Goal: Transaction & Acquisition: Book appointment/travel/reservation

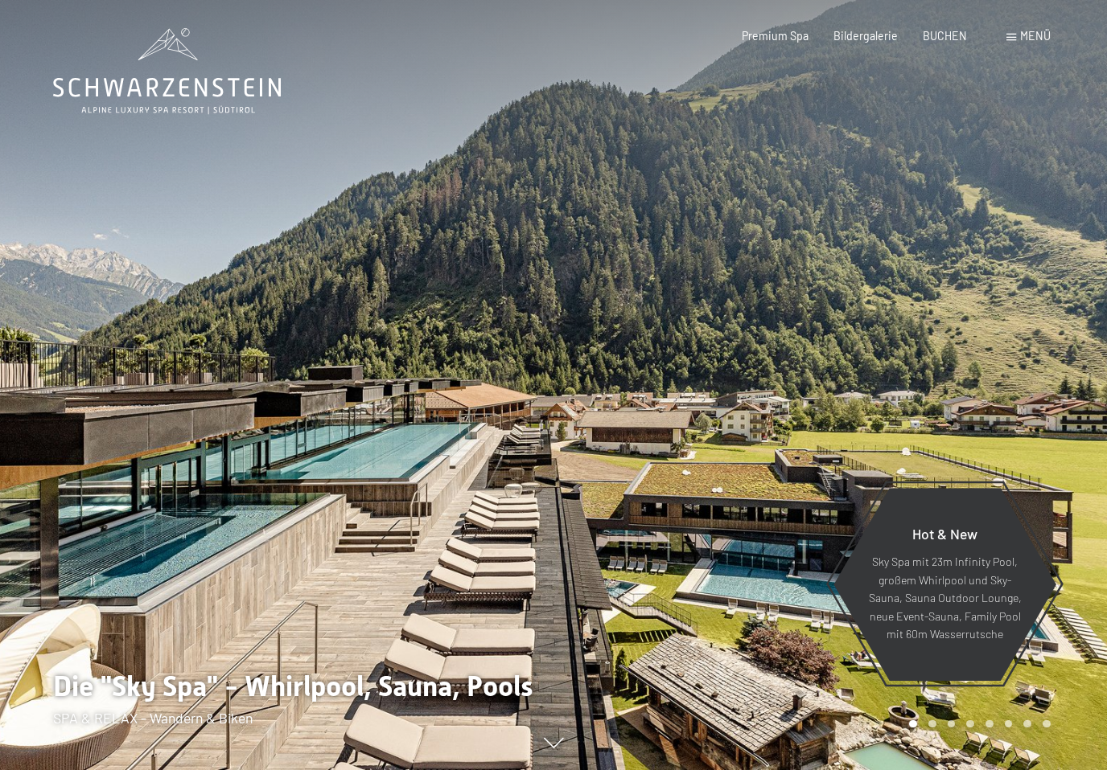
click at [1027, 36] on span "Menü" at bounding box center [1035, 36] width 31 height 14
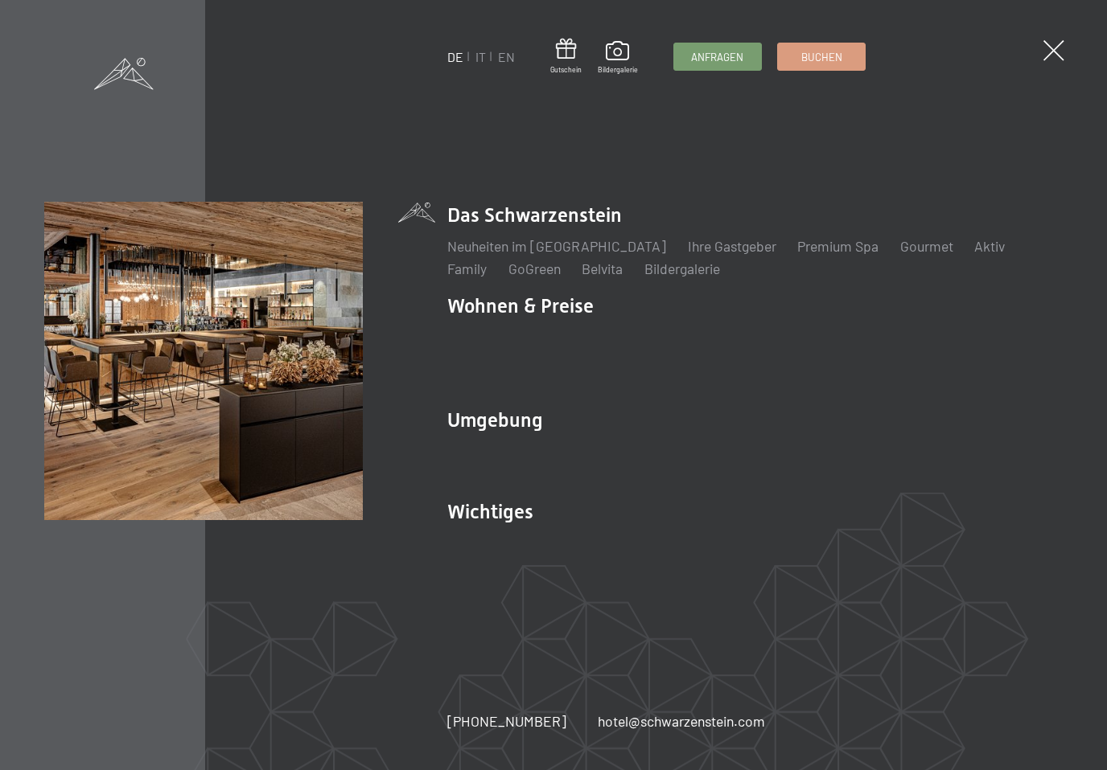
click at [485, 57] on link "IT" at bounding box center [480, 56] width 10 height 15
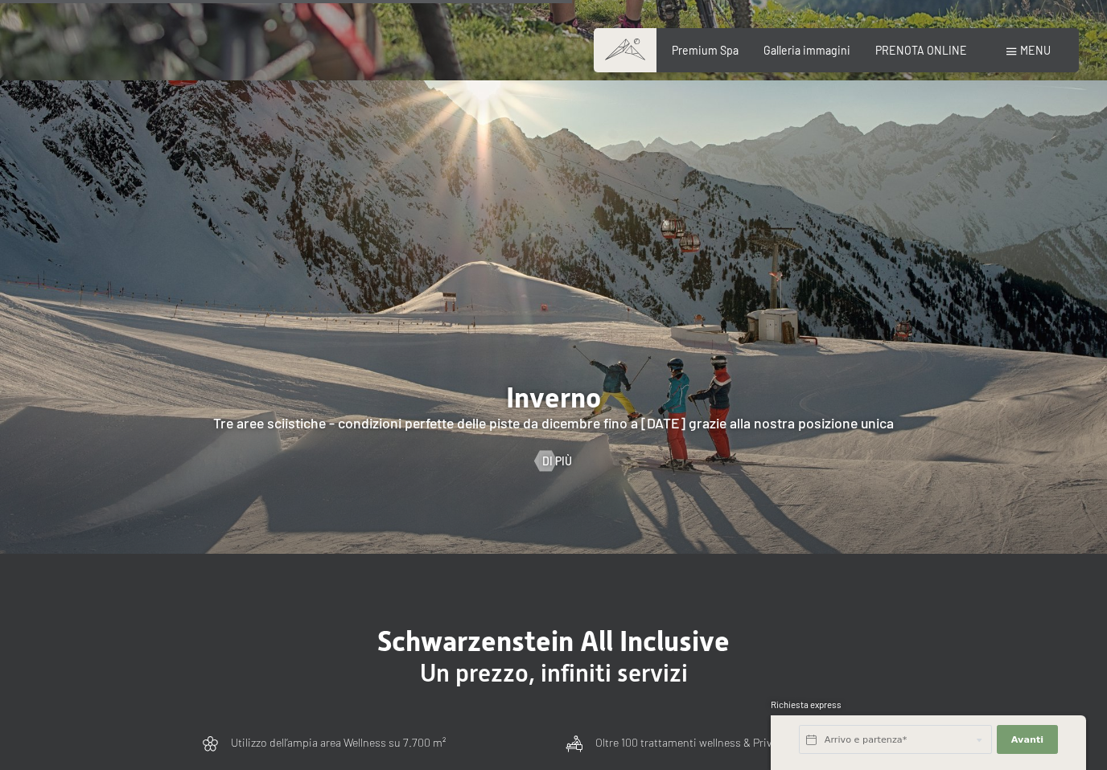
scroll to position [3333, 0]
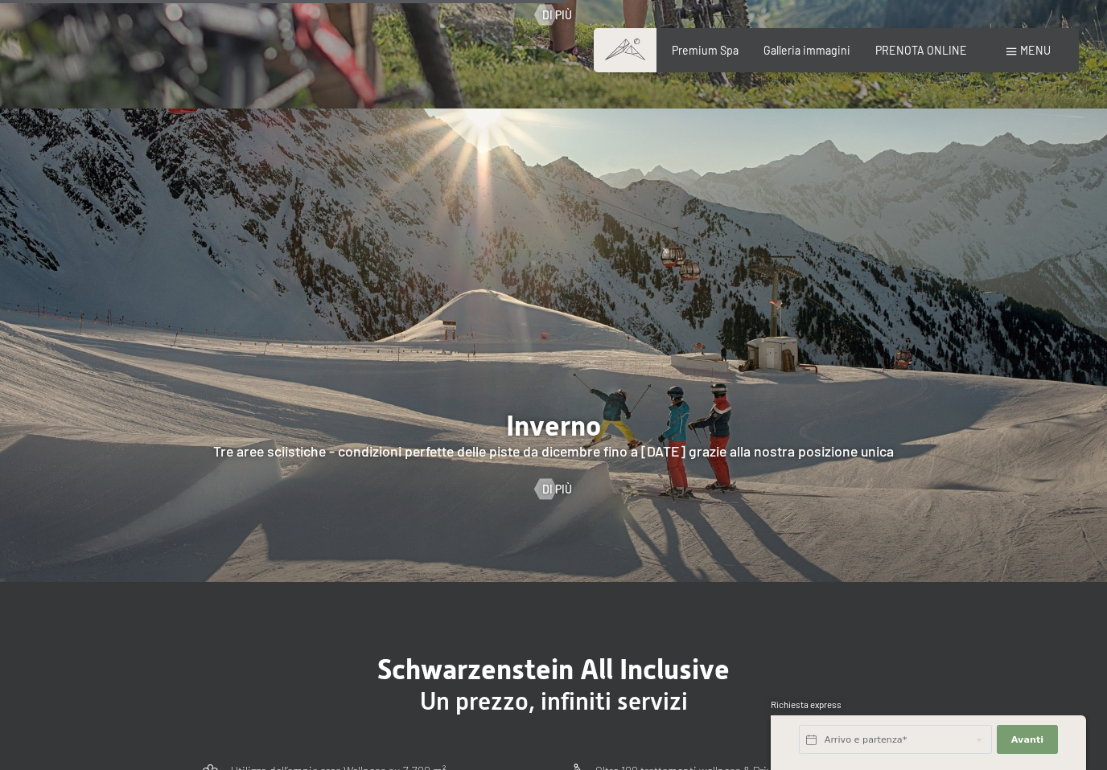
click at [918, 54] on span "PRENOTA ONLINE" at bounding box center [921, 50] width 92 height 14
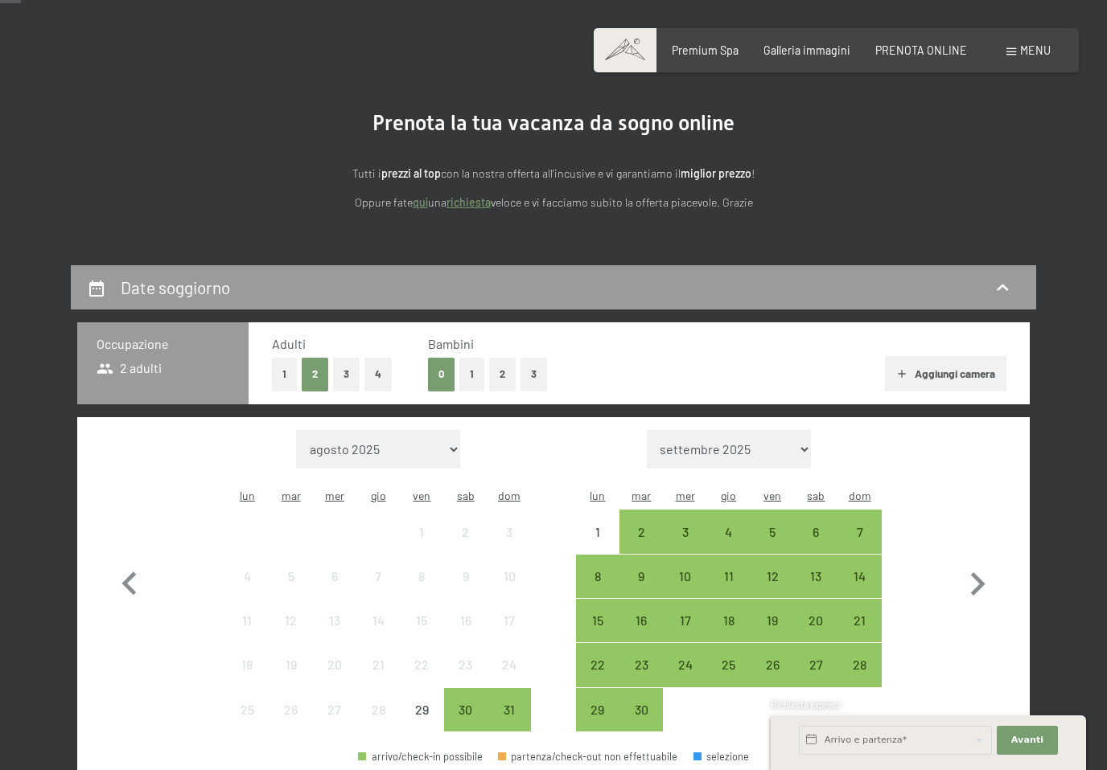
scroll to position [109, 0]
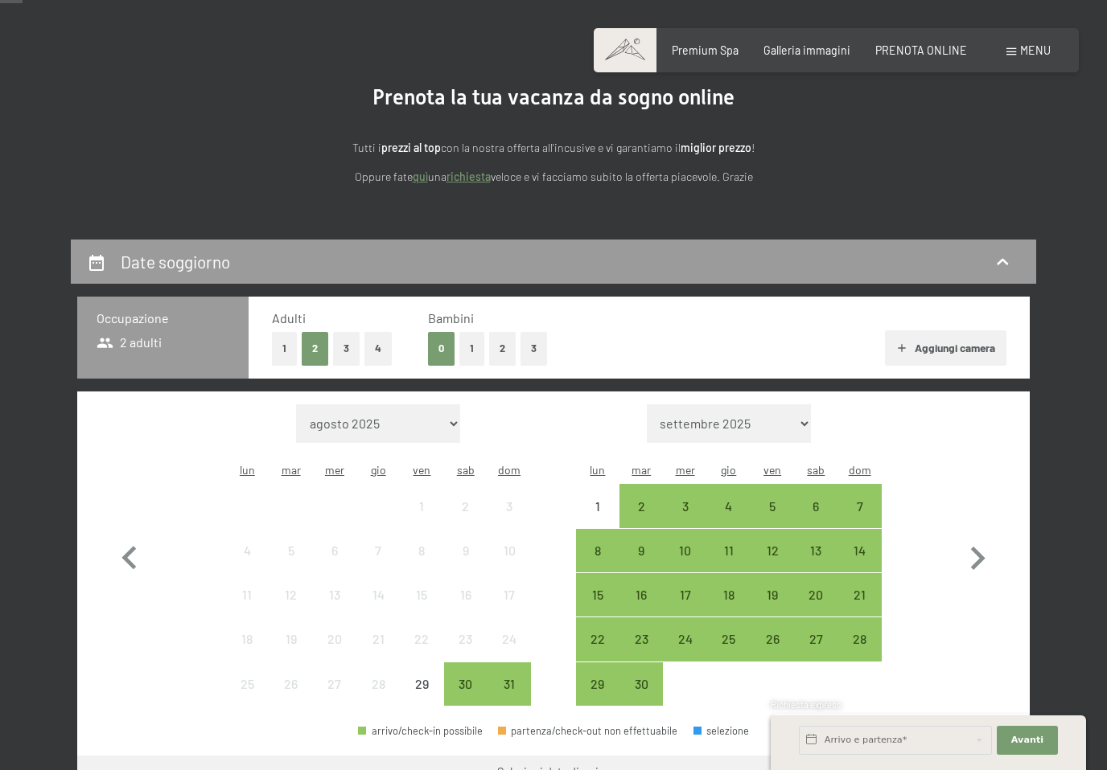
click at [776, 633] on div "26" at bounding box center [772, 653] width 40 height 40
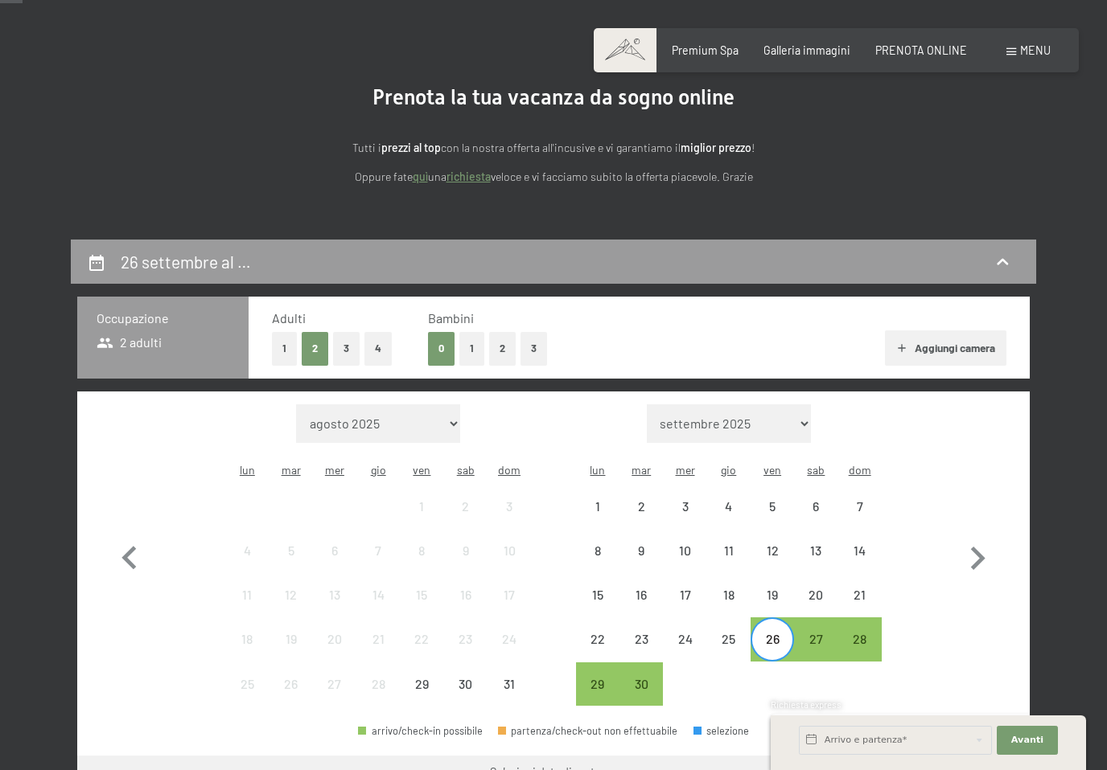
click at [860, 633] on div "28" at bounding box center [860, 653] width 40 height 40
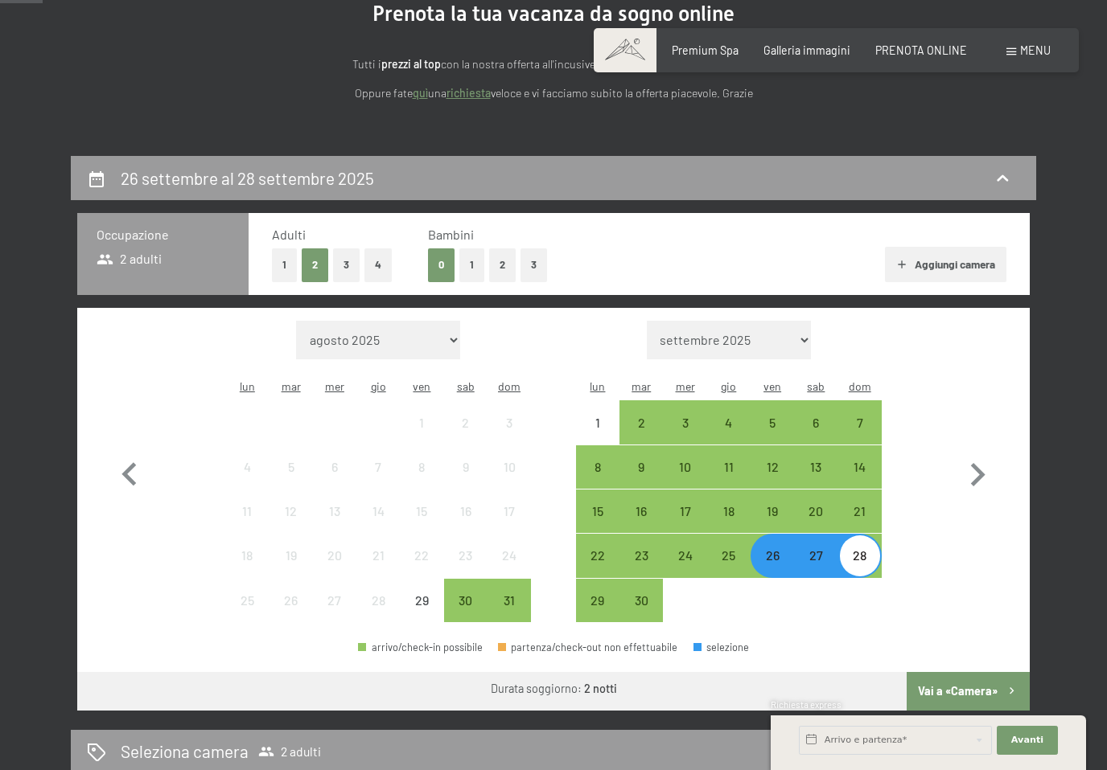
scroll to position [194, 0]
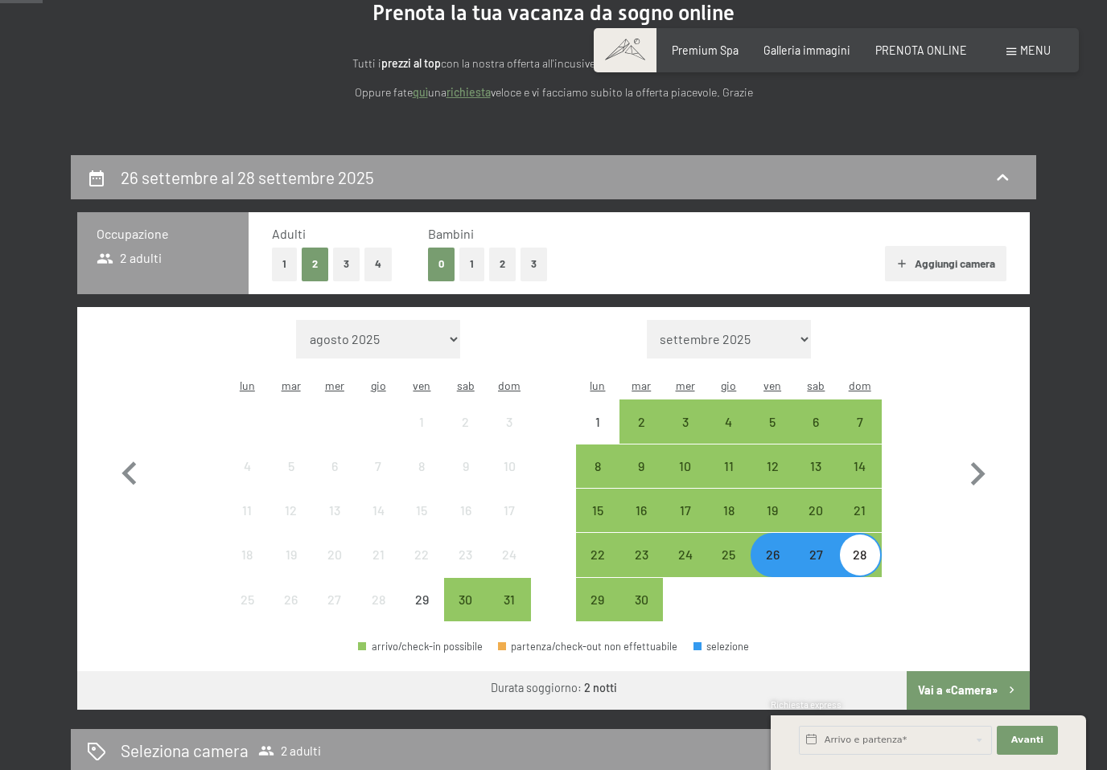
click at [474, 265] on button "1" at bounding box center [471, 264] width 25 height 33
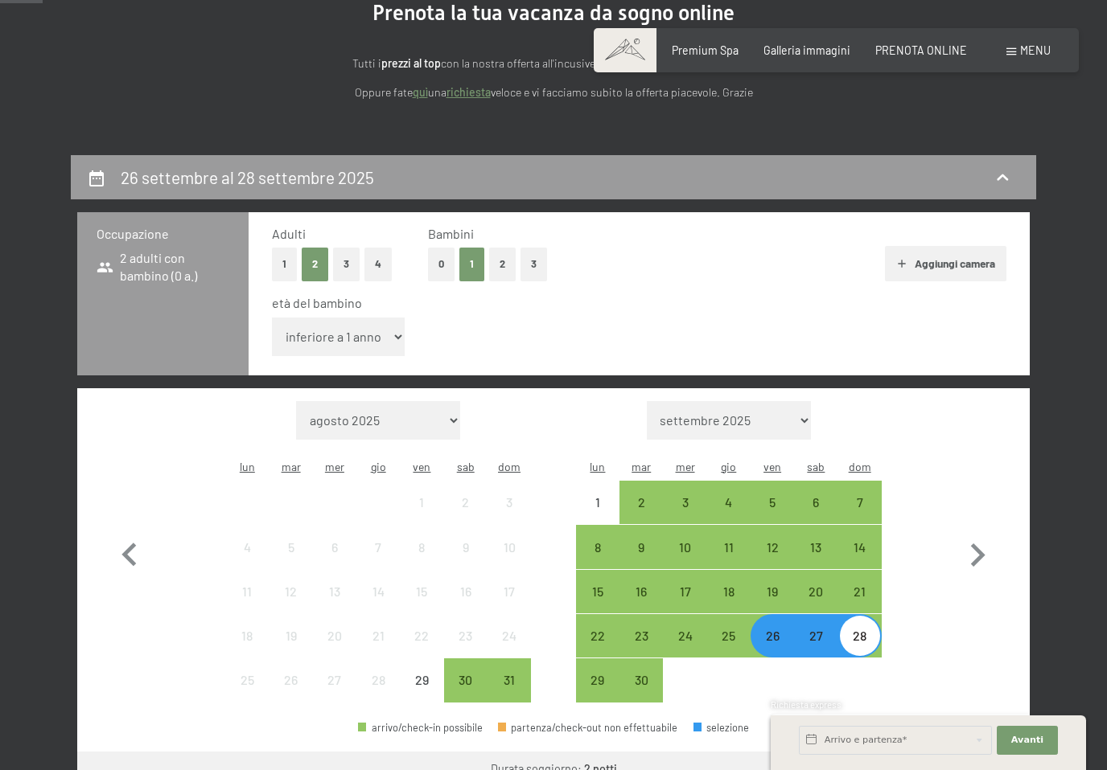
click at [391, 323] on select "inferiore a 1 anno 1 anno 2 anni 3 anni 4 anni 5 anni 6 anni 7 anni 8 anni 9 an…" at bounding box center [338, 337] width 133 height 39
select select "9"
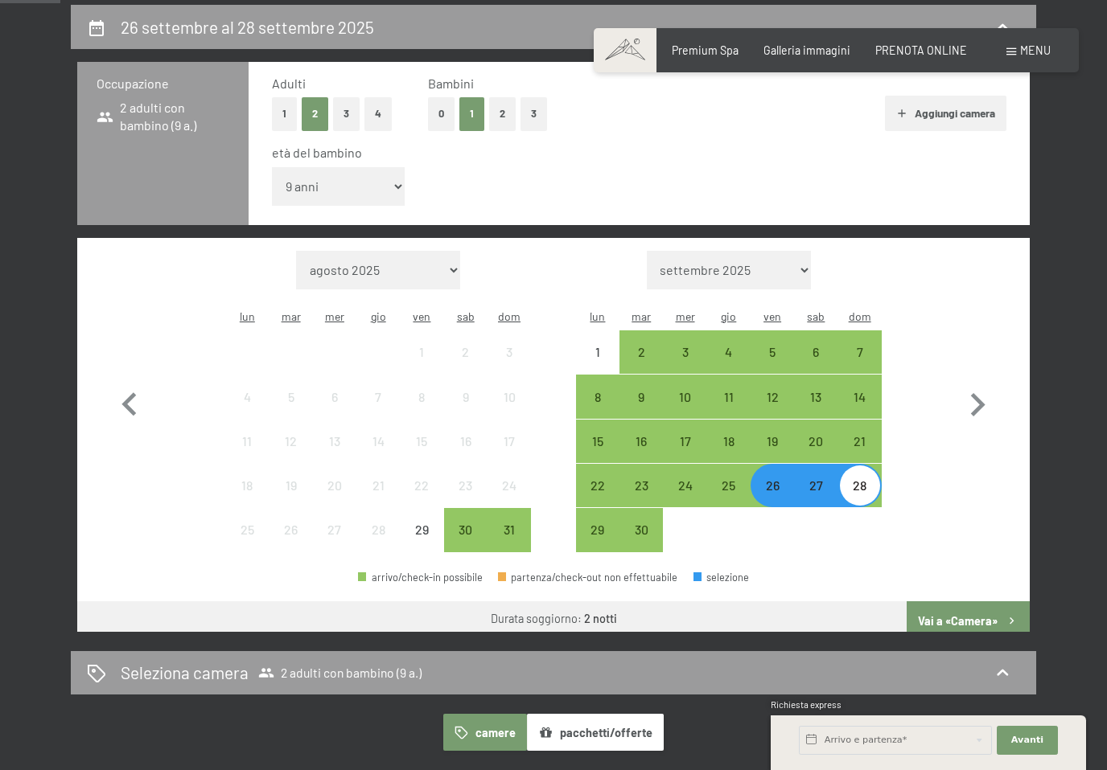
scroll to position [350, 0]
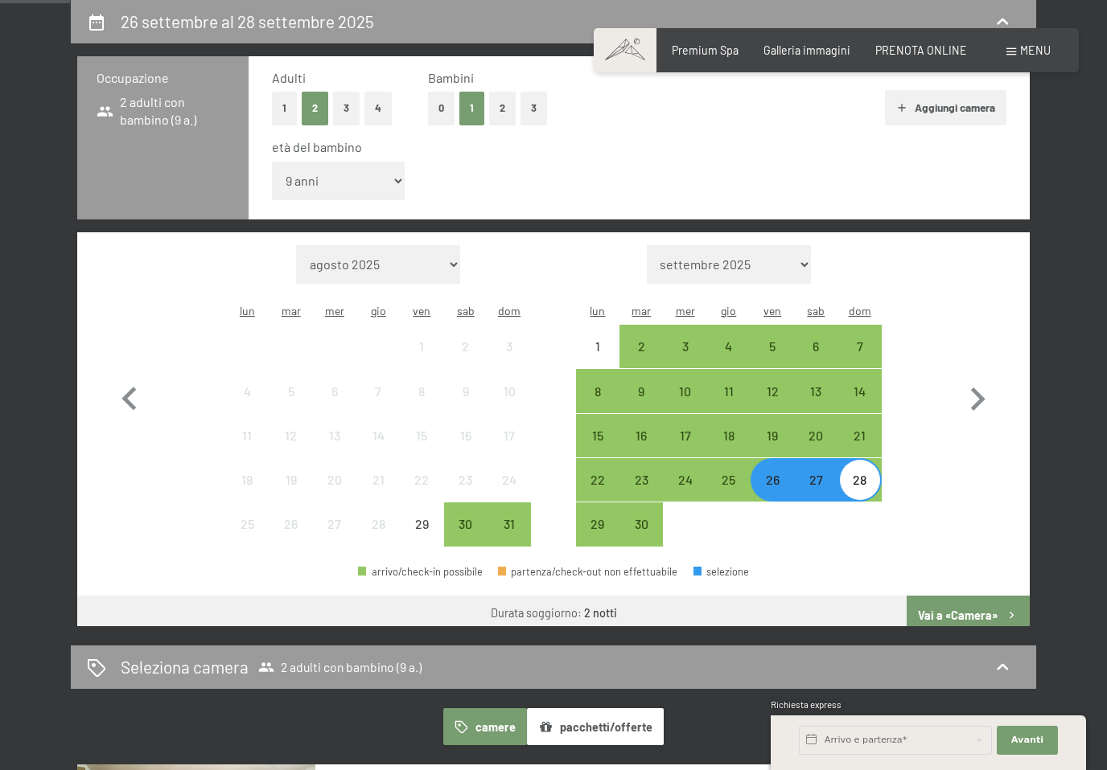
click at [967, 596] on button "Vai a «Camera»" at bounding box center [967, 615] width 123 height 39
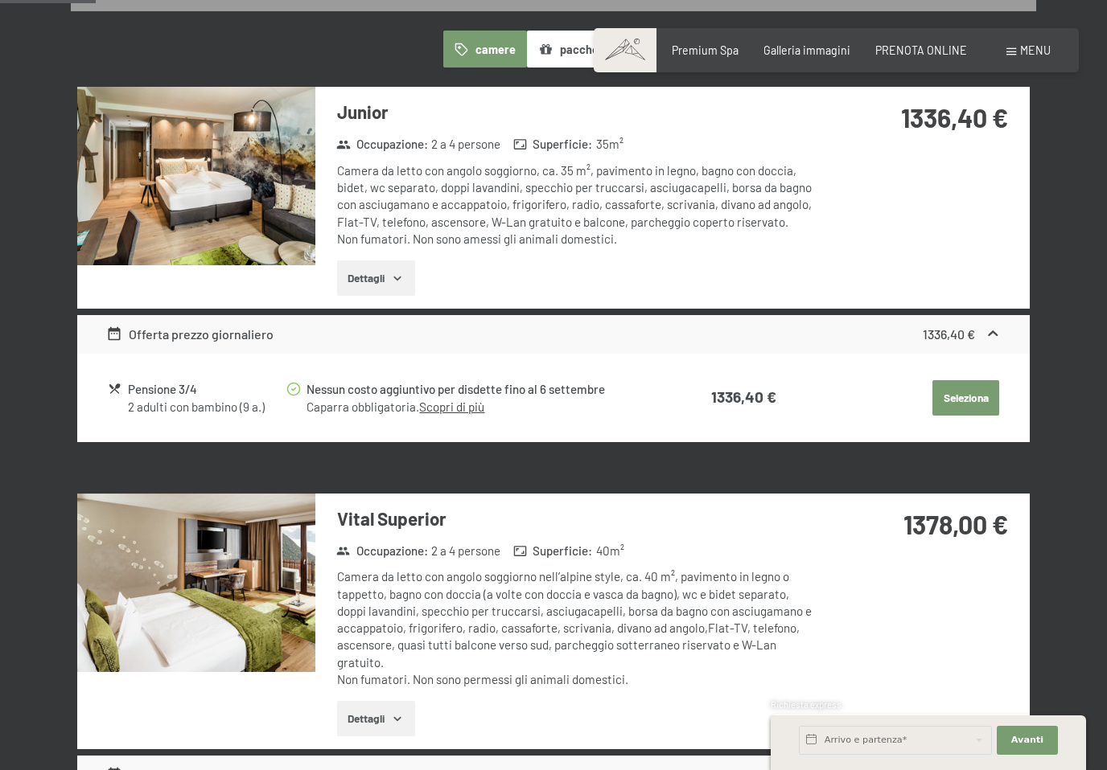
scroll to position [453, 0]
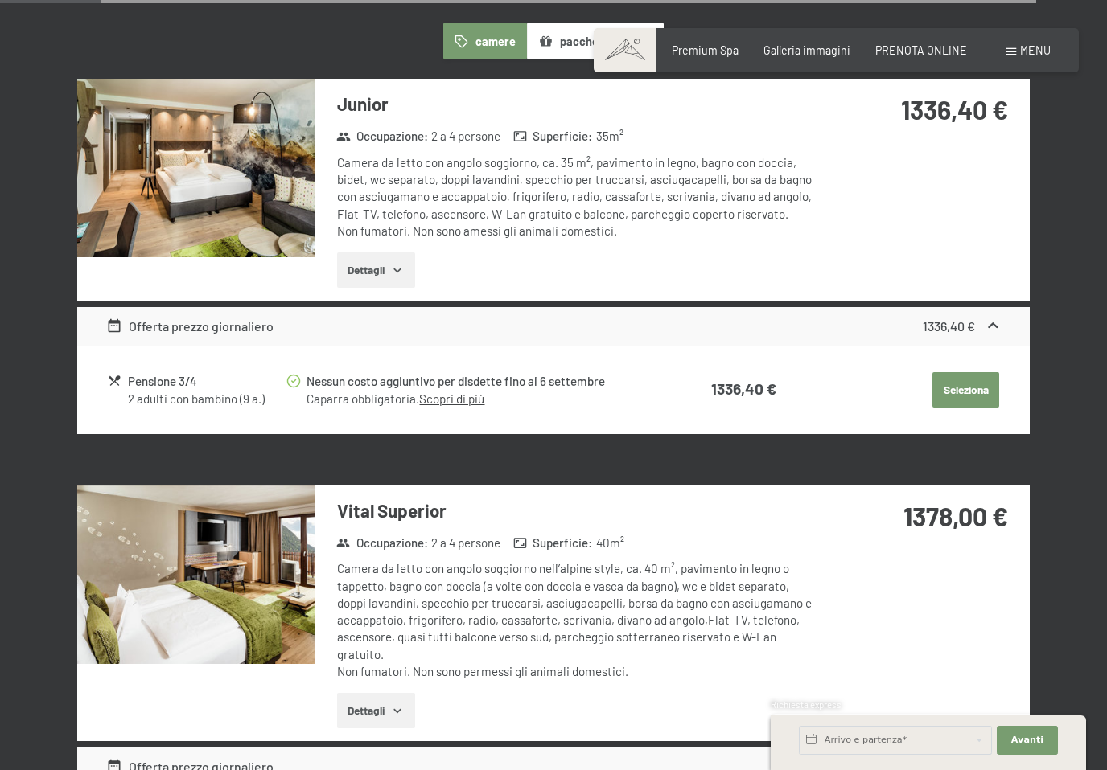
click at [393, 708] on icon "button" at bounding box center [397, 710] width 13 height 13
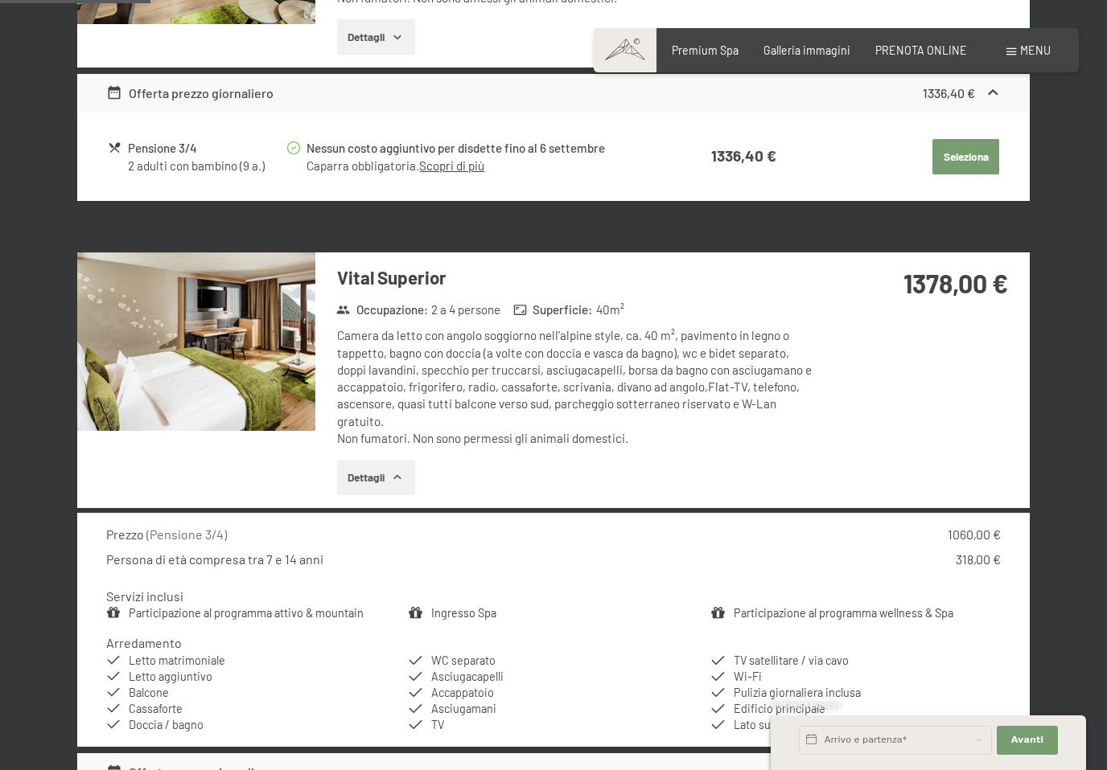
scroll to position [716, 0]
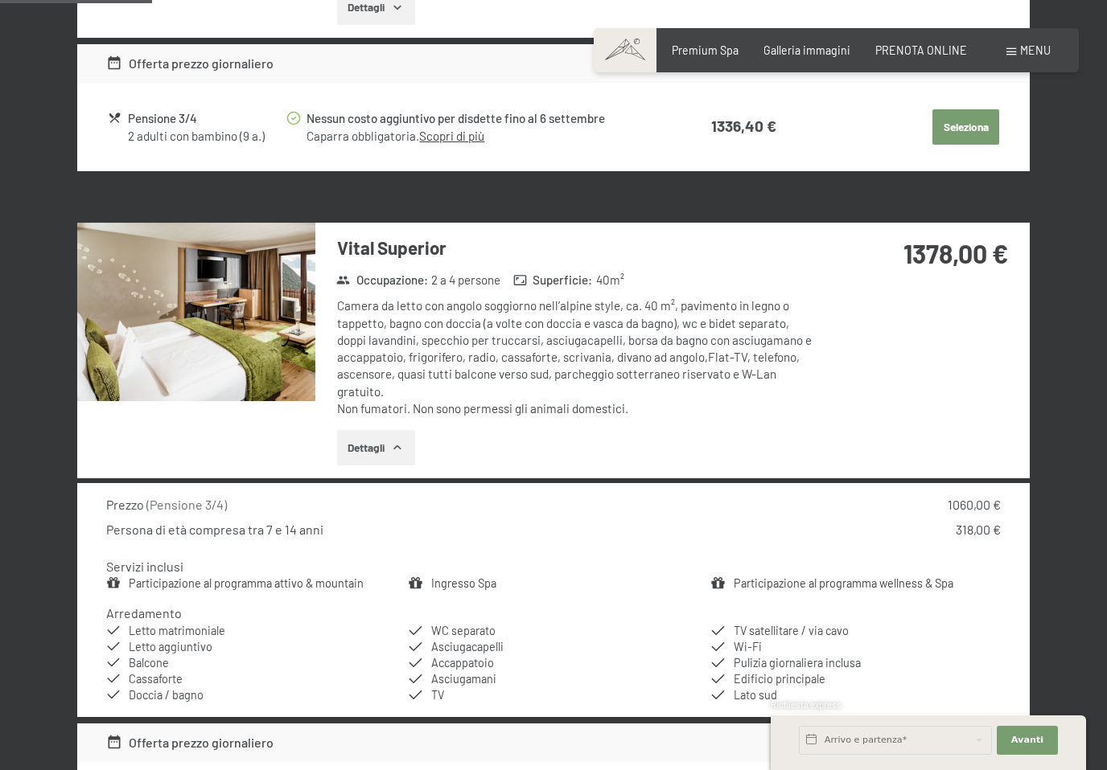
click at [260, 331] on img at bounding box center [196, 312] width 238 height 179
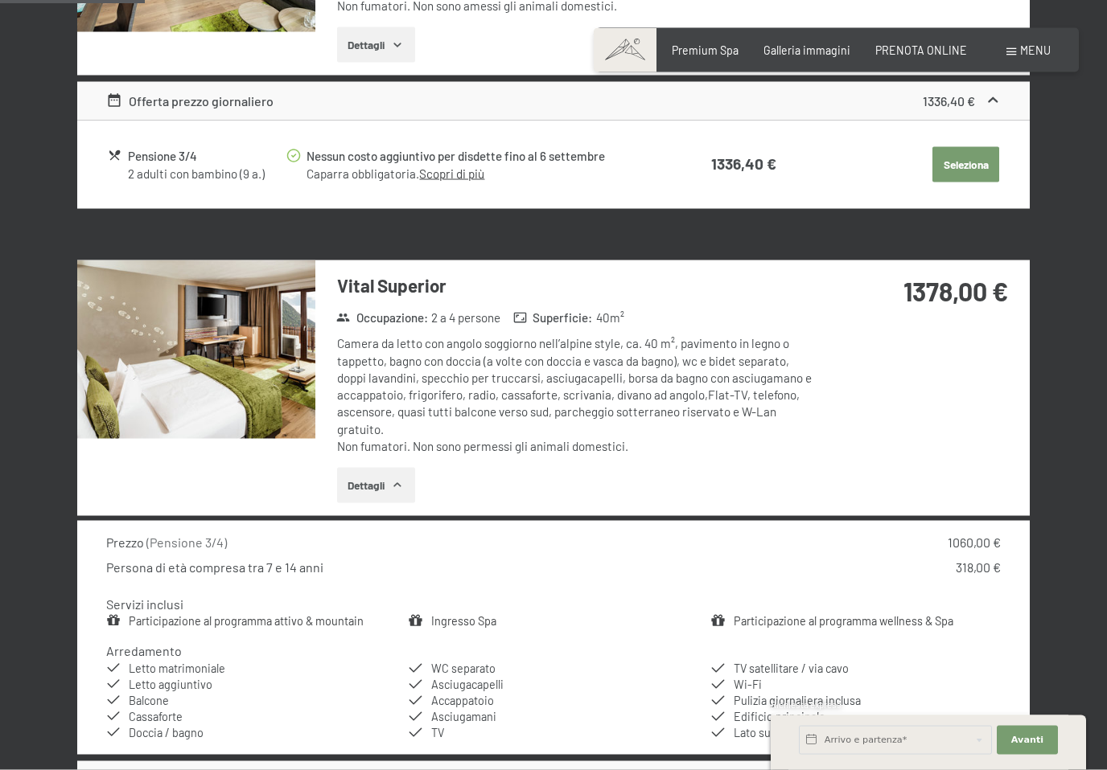
click at [193, 343] on img at bounding box center [196, 350] width 238 height 179
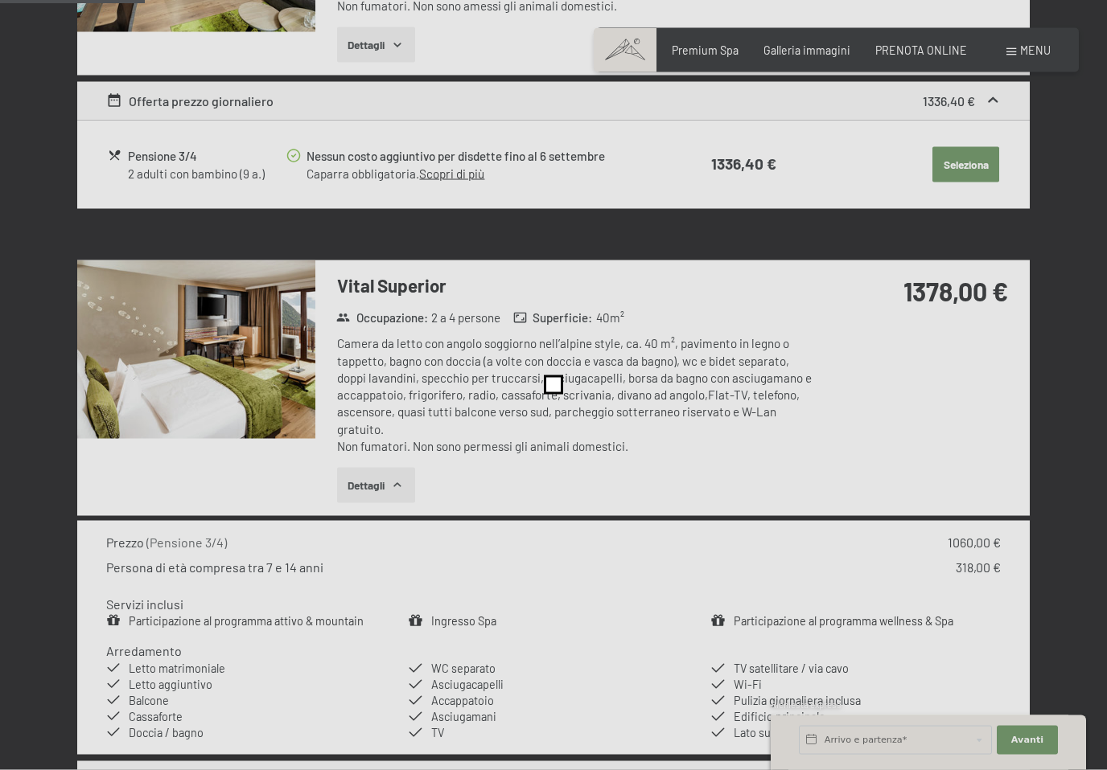
scroll to position [679, 0]
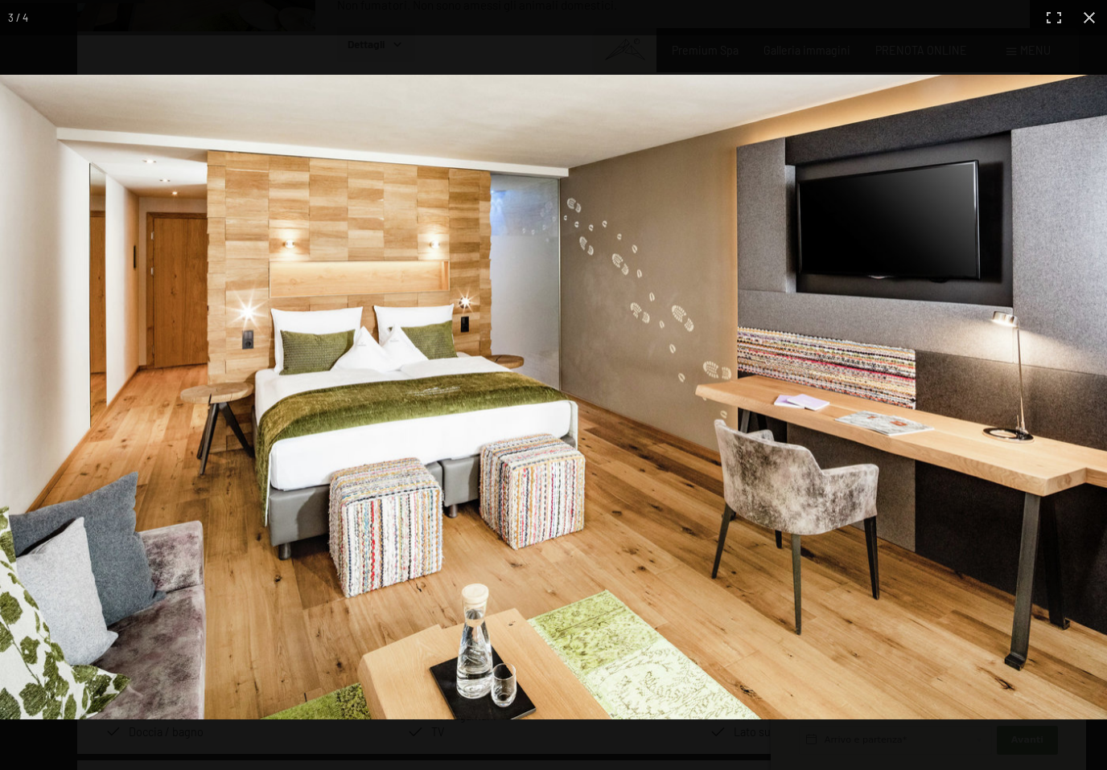
click at [1104, 89] on img at bounding box center [553, 397] width 1107 height 645
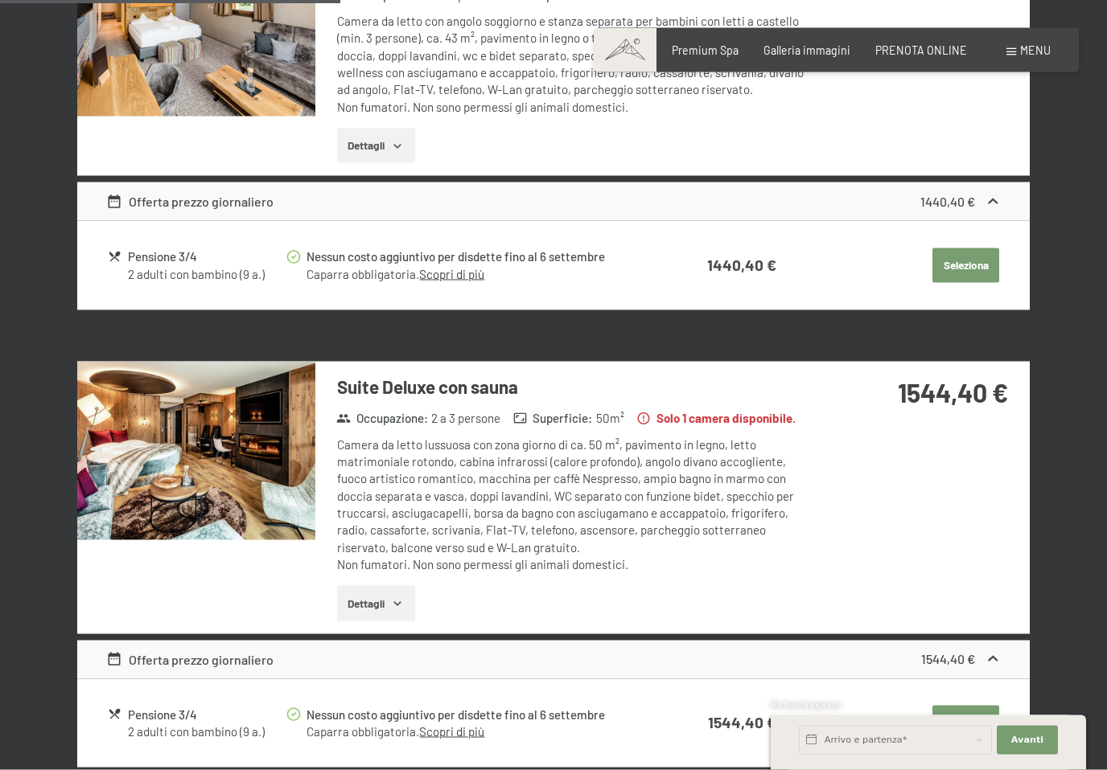
scroll to position [1709, 0]
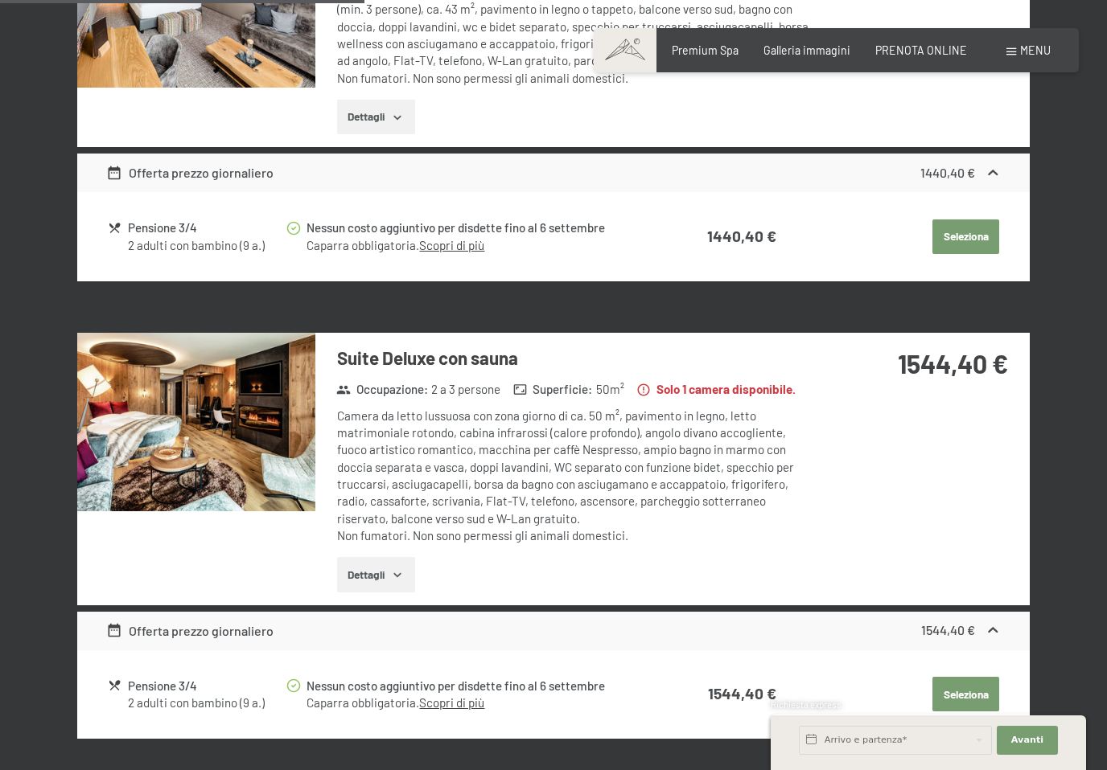
click at [249, 474] on img at bounding box center [196, 422] width 238 height 179
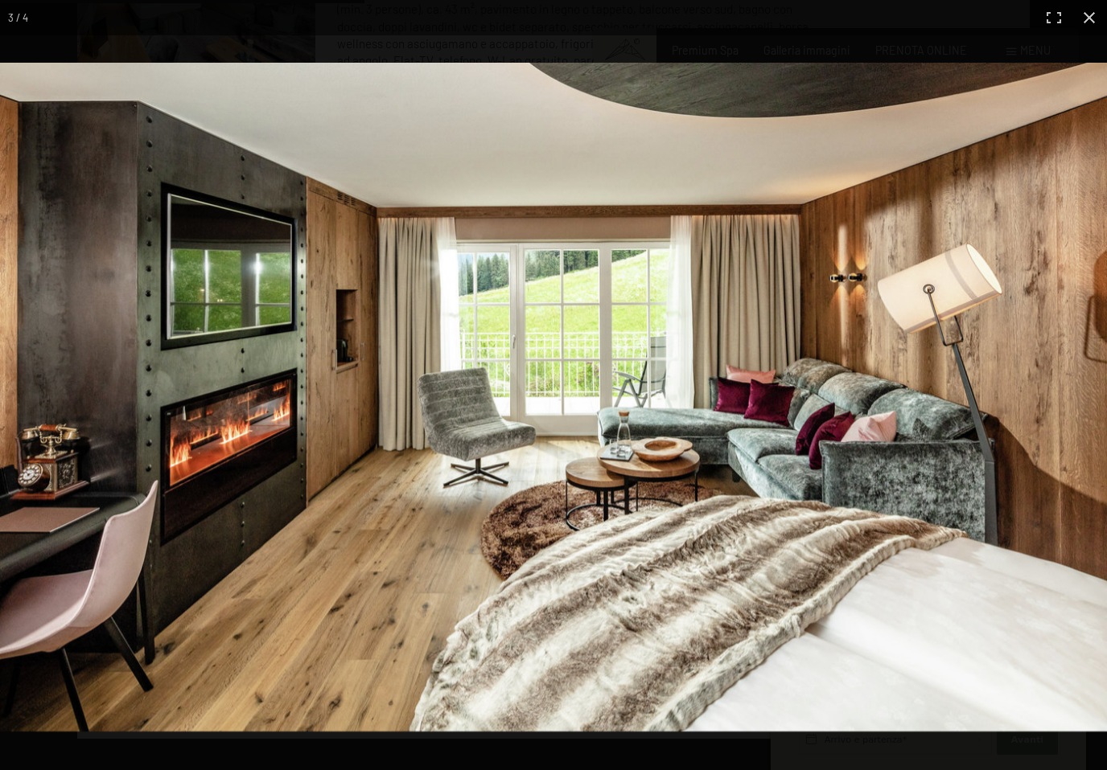
click at [651, 383] on img at bounding box center [553, 397] width 1107 height 669
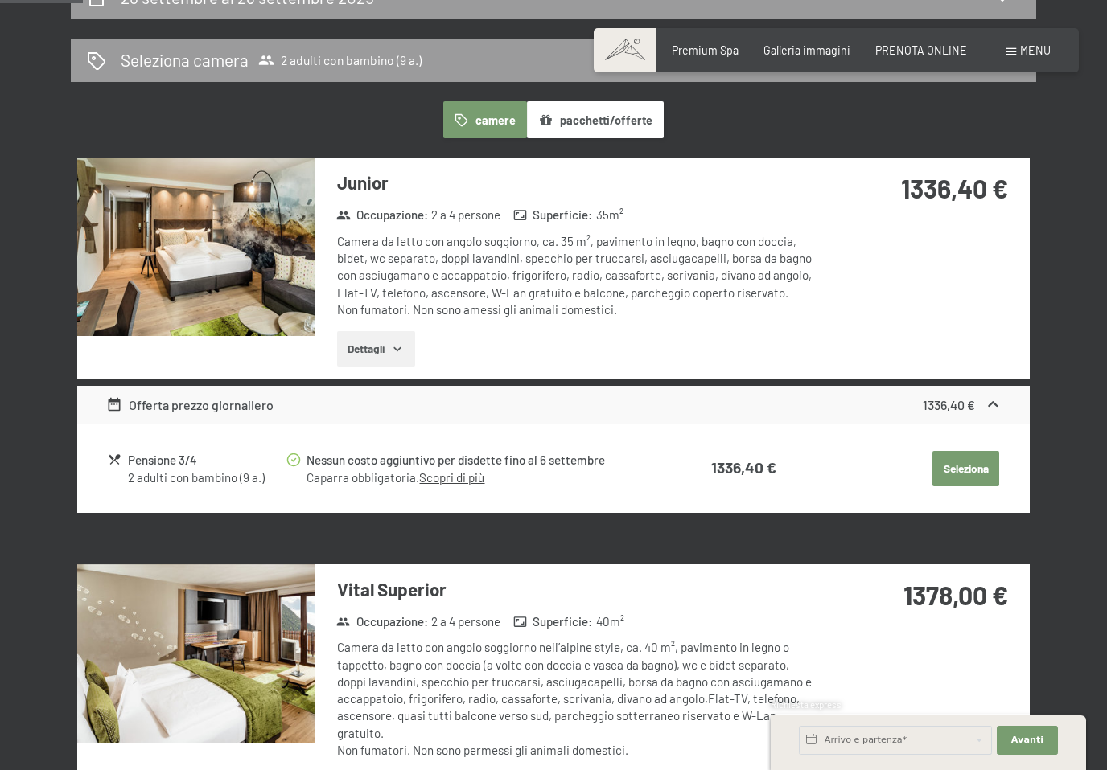
scroll to position [390, 0]
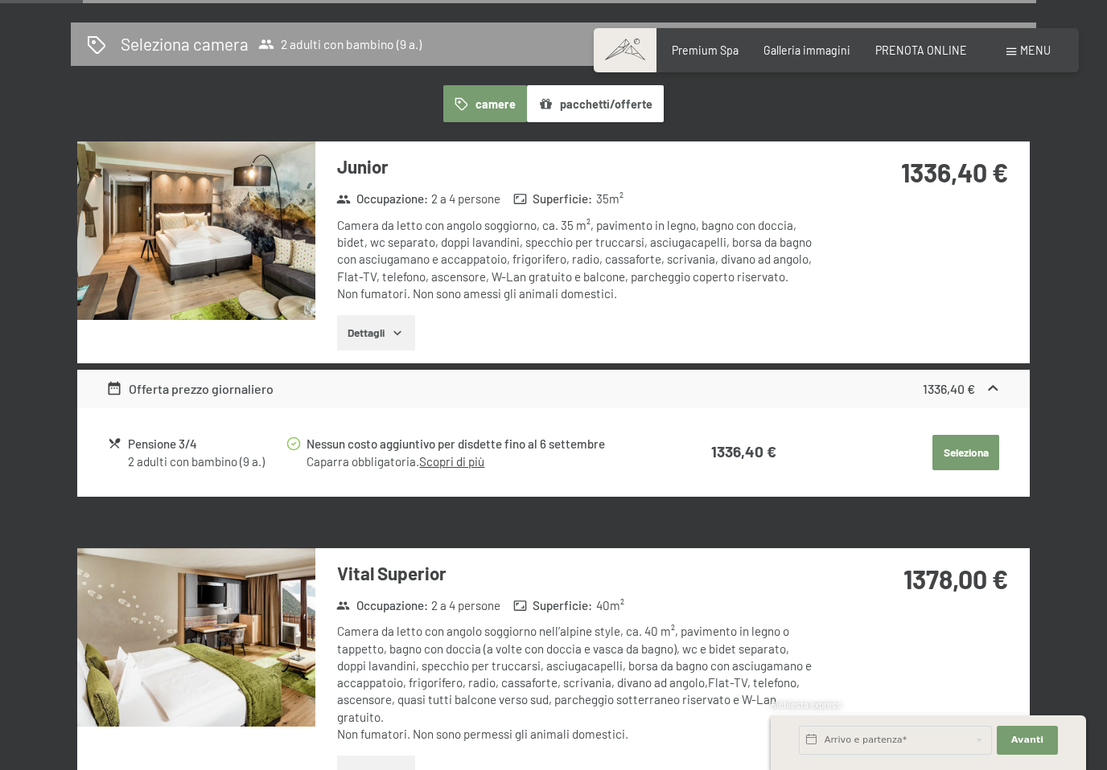
click at [257, 215] on img at bounding box center [196, 231] width 238 height 179
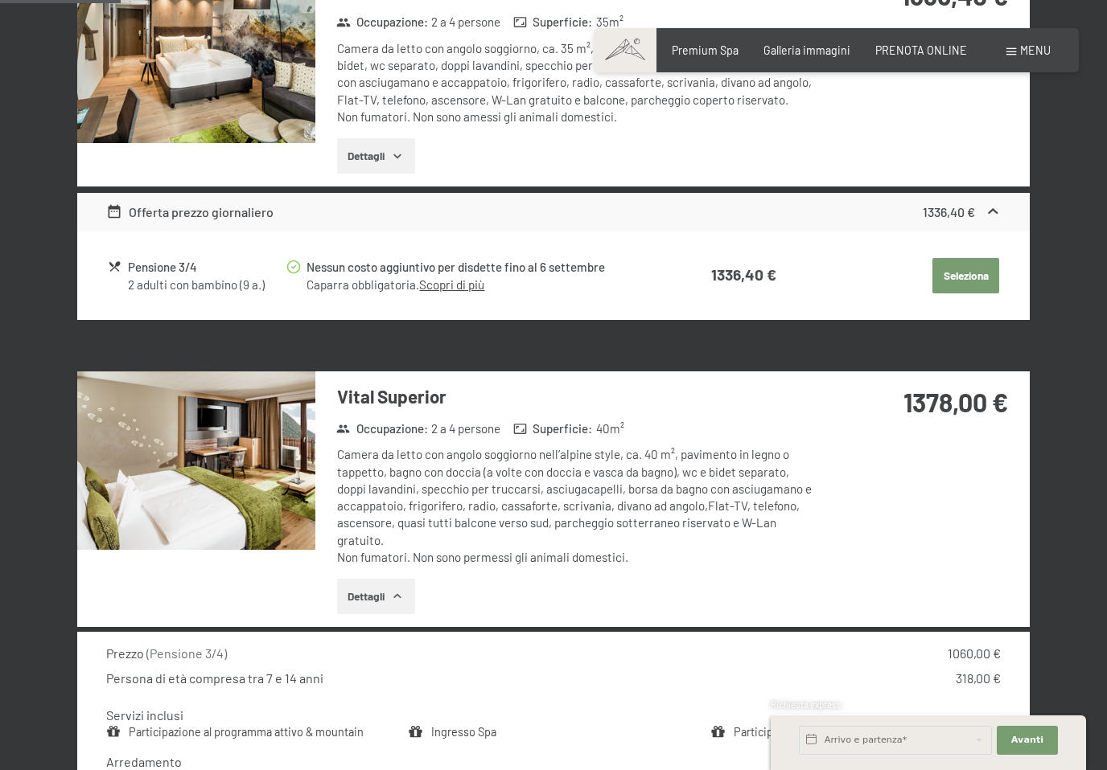
scroll to position [583, 0]
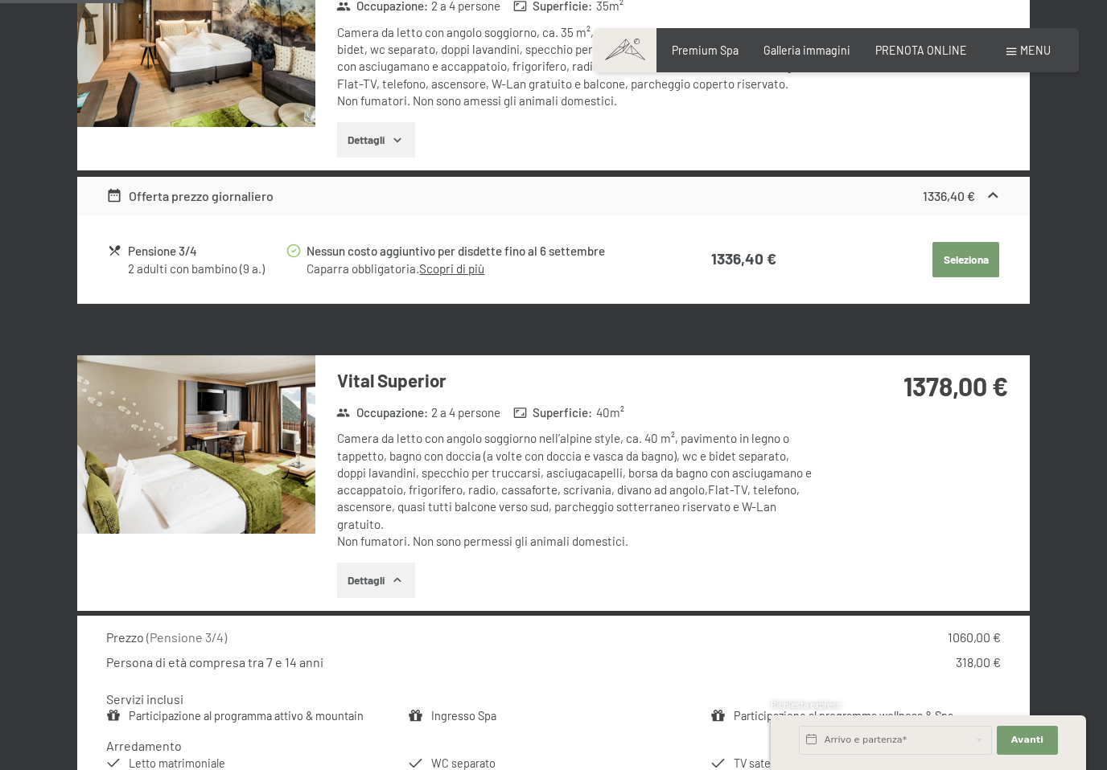
click at [421, 459] on div "Camera da letto con angolo soggiorno nell’alpine style, ca. 40 m², pavimento in…" at bounding box center [576, 490] width 478 height 120
click at [643, 455] on div "Camera da letto con angolo soggiorno nell’alpine style, ca. 40 m², pavimento in…" at bounding box center [576, 490] width 478 height 120
click at [252, 470] on img at bounding box center [196, 444] width 238 height 179
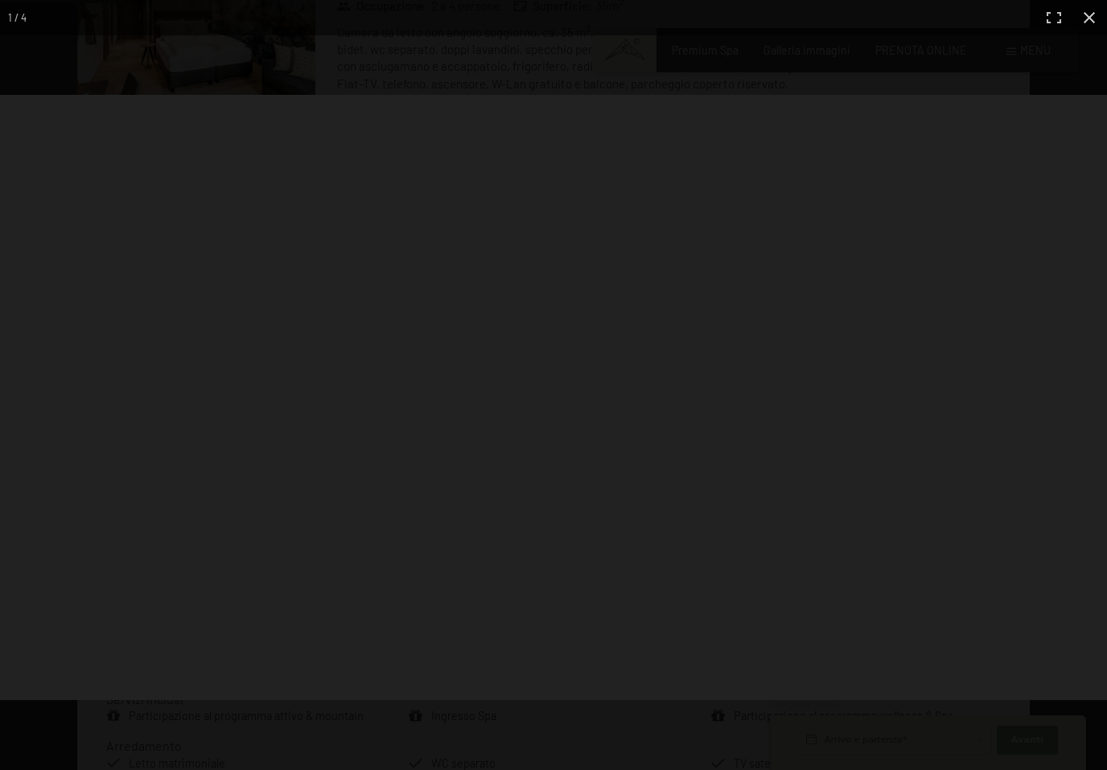
click at [251, 470] on div at bounding box center [553, 398] width 1107 height 606
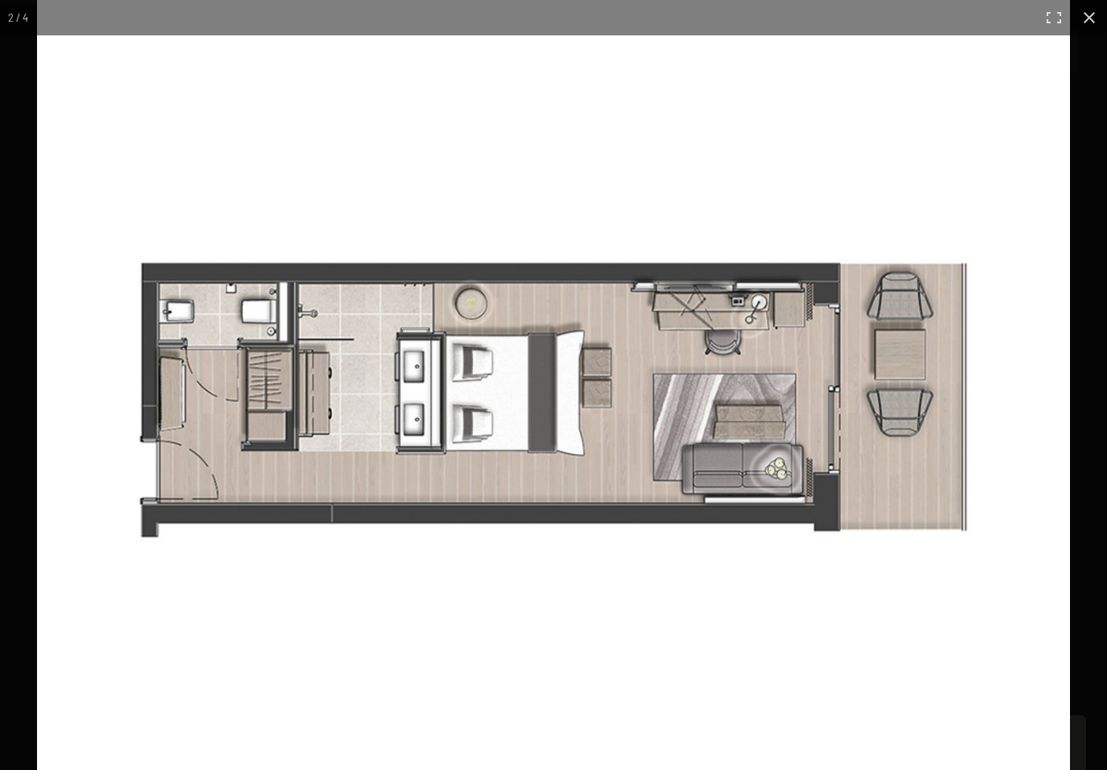
click at [1057, 32] on button "button" at bounding box center [1053, 17] width 35 height 35
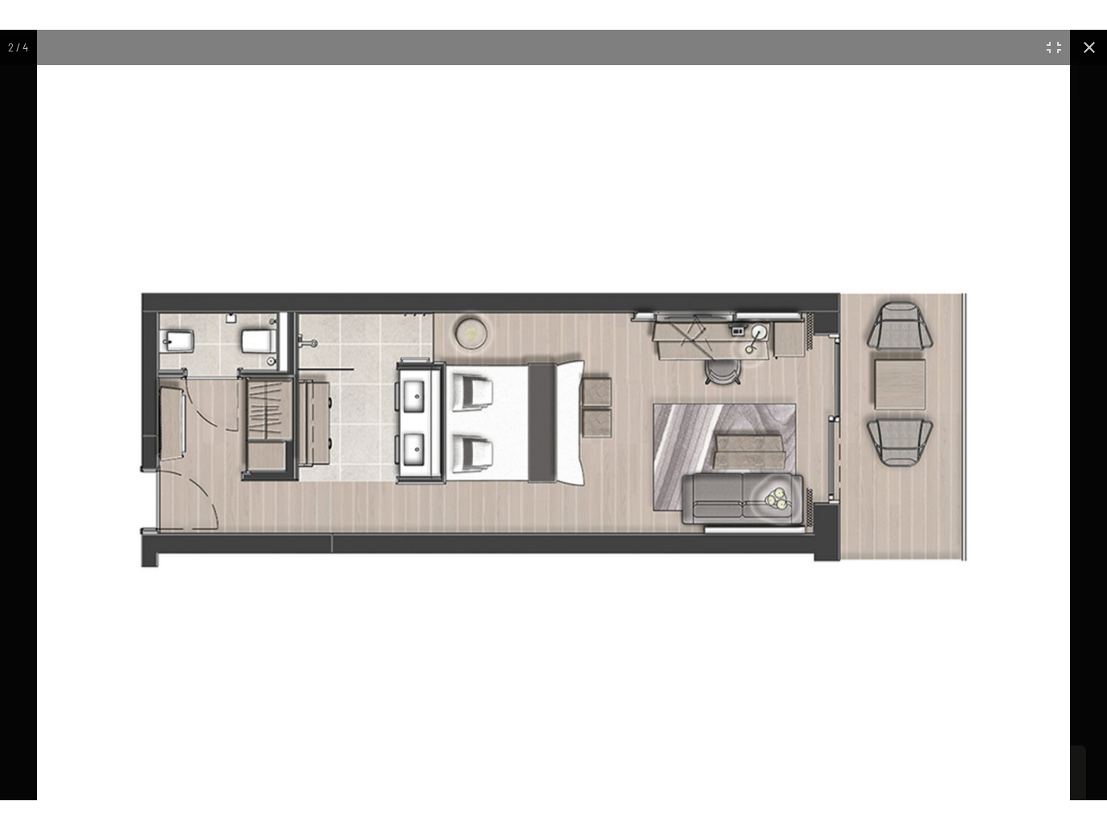
scroll to position [0, 0]
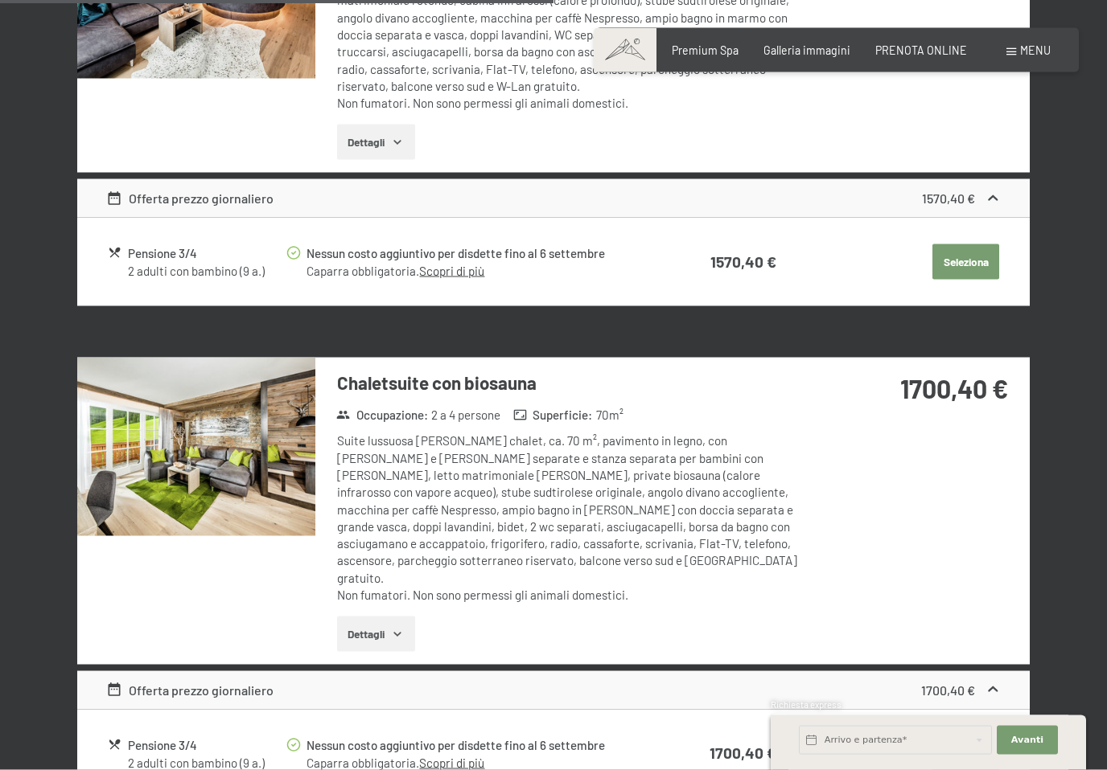
scroll to position [2598, 0]
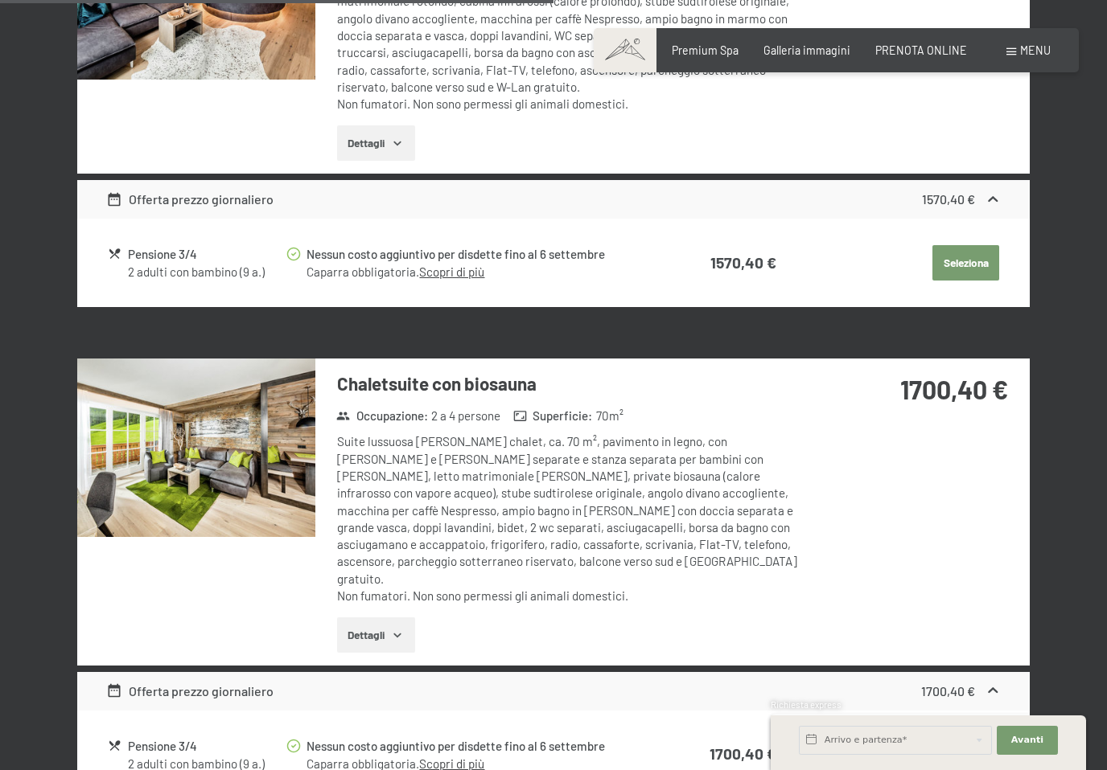
click at [238, 423] on img at bounding box center [196, 448] width 238 height 179
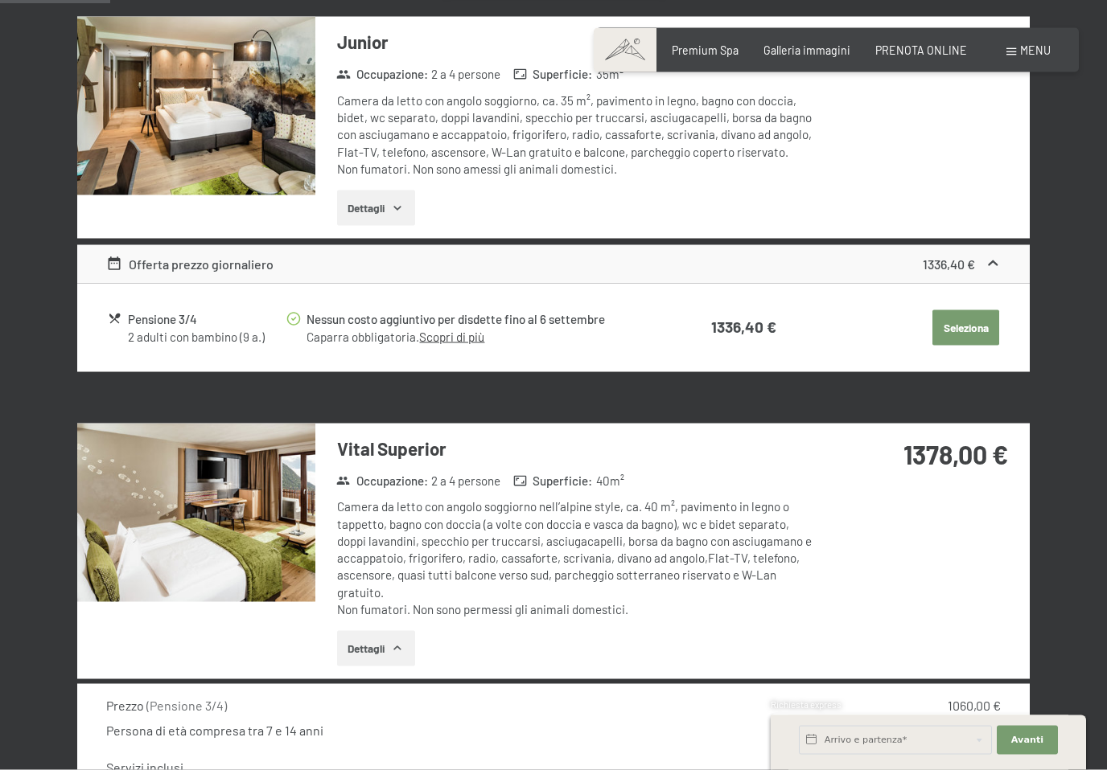
scroll to position [516, 0]
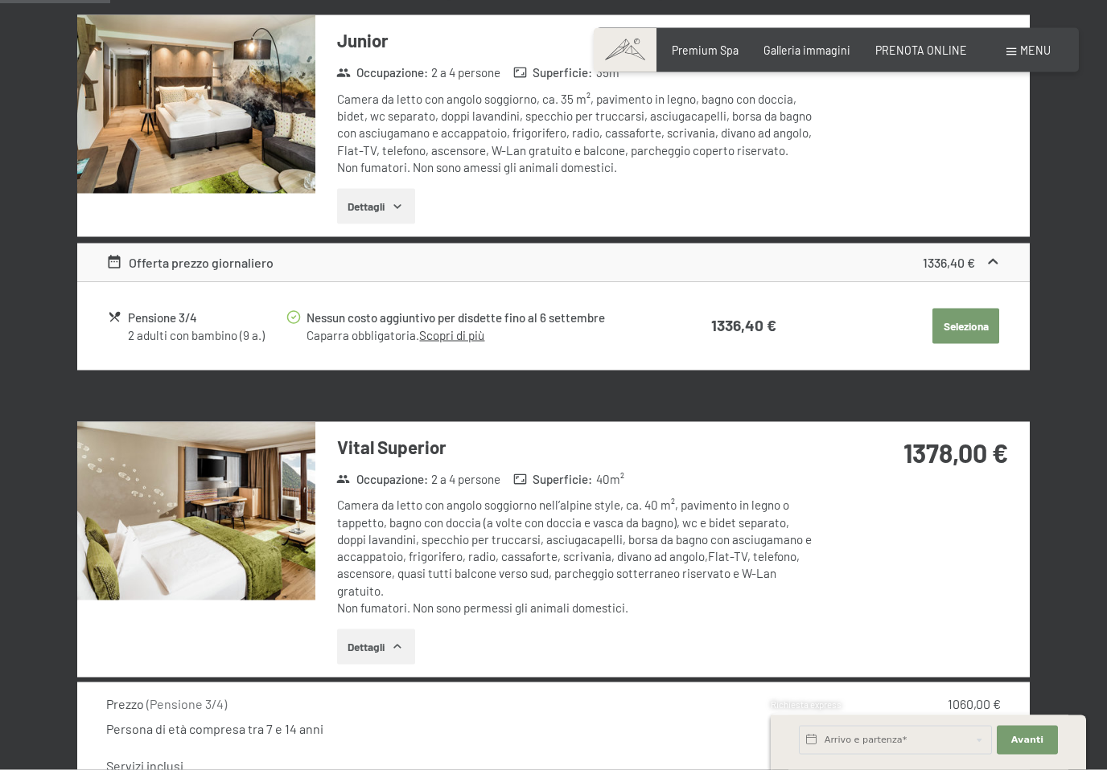
click at [658, 557] on div "Camera da letto con angolo soggiorno nell’alpine style, ca. 40 m², pavimento in…" at bounding box center [576, 557] width 478 height 120
click at [231, 515] on img at bounding box center [196, 511] width 238 height 179
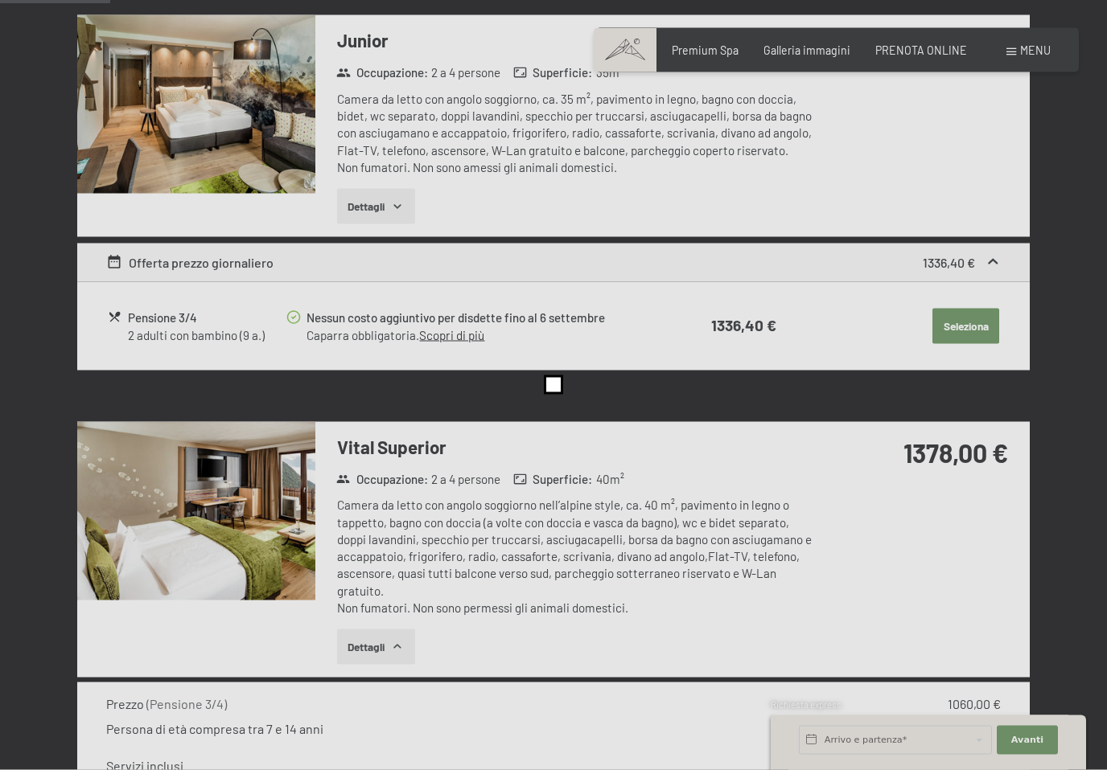
scroll to position [517, 0]
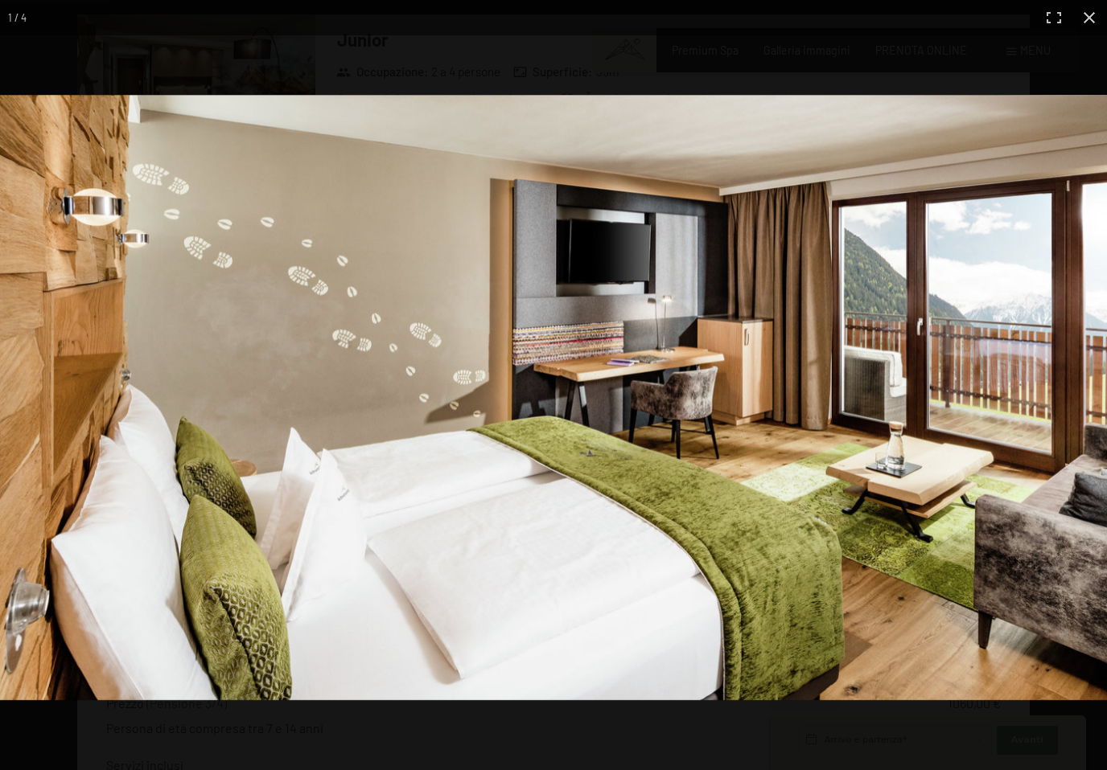
click at [1049, 22] on button "button" at bounding box center [1053, 17] width 35 height 35
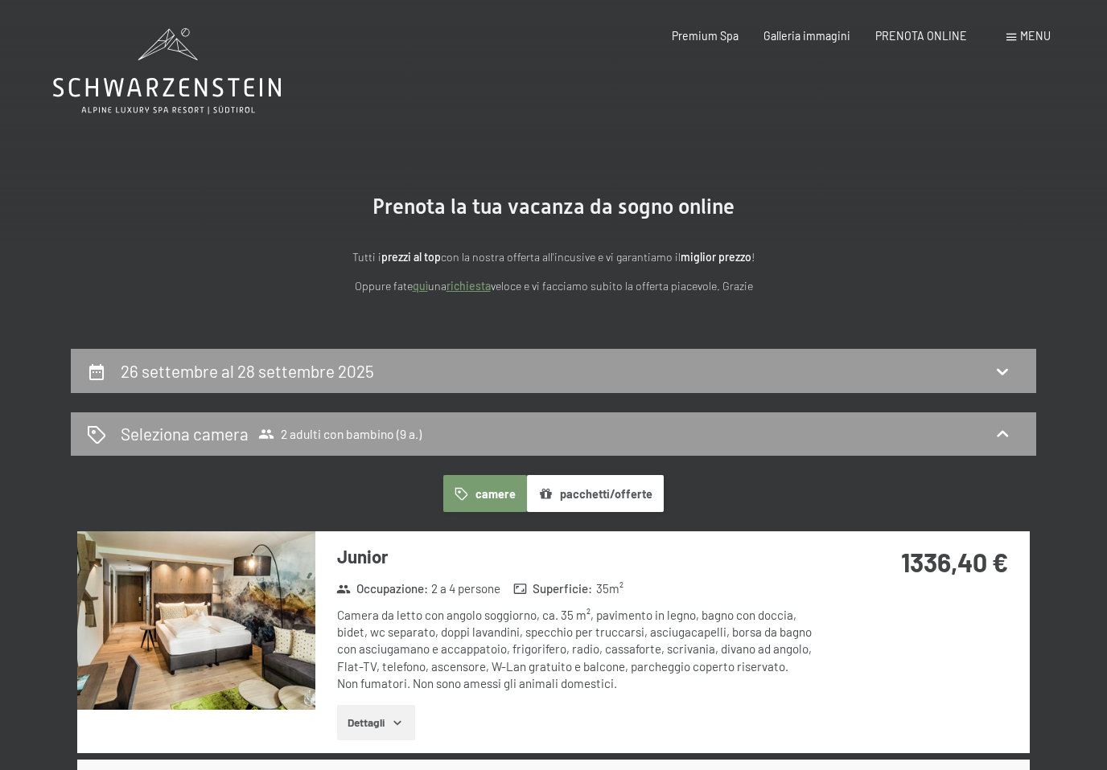
click at [582, 488] on button "pacchetti/offerte" at bounding box center [595, 493] width 137 height 37
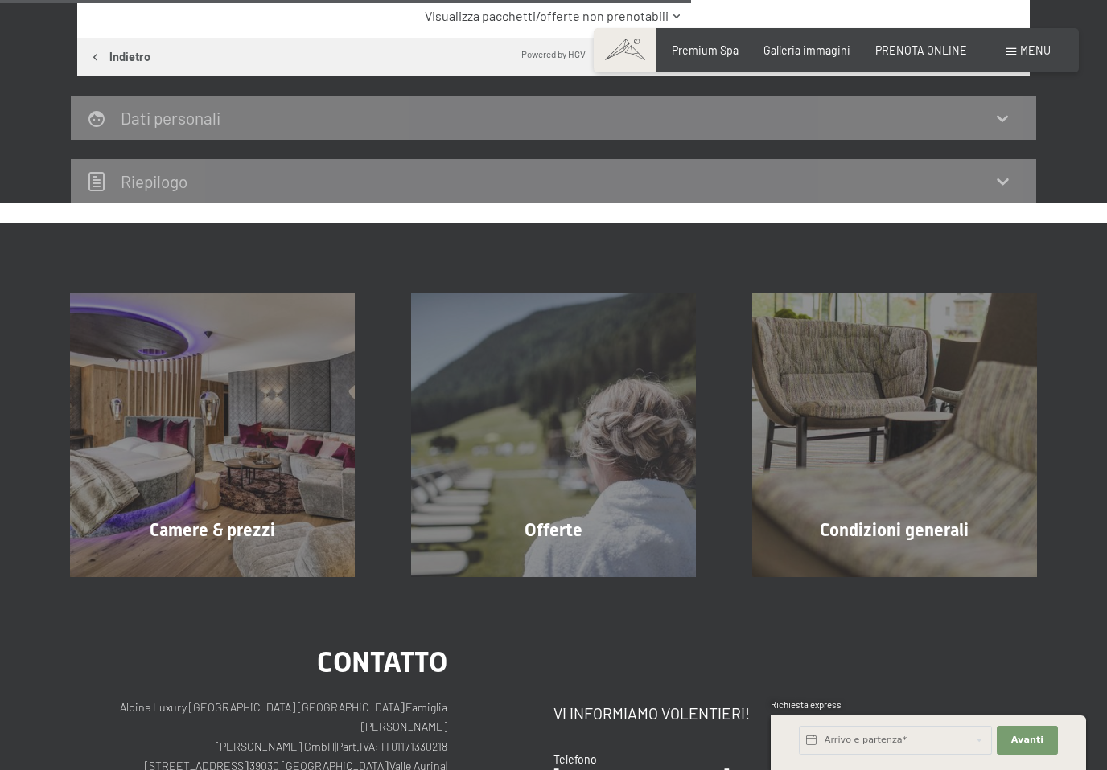
scroll to position [659, 0]
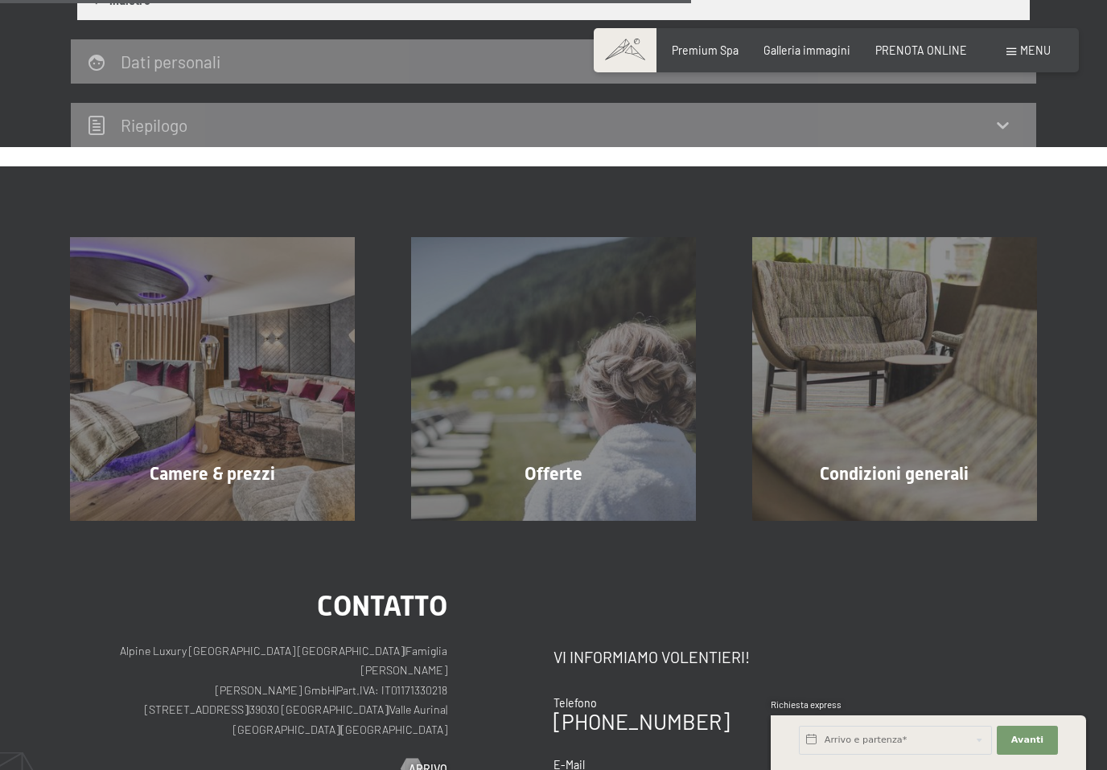
click at [267, 464] on span "Camere & prezzi" at bounding box center [212, 474] width 125 height 20
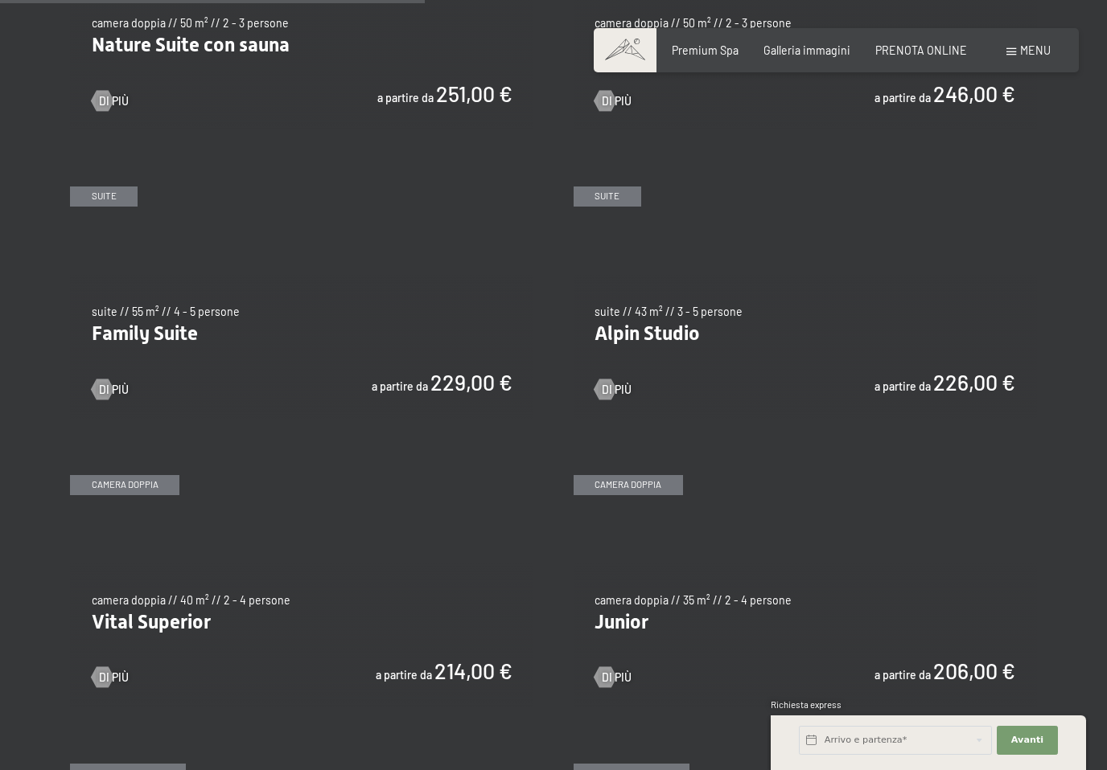
scroll to position [1639, 0]
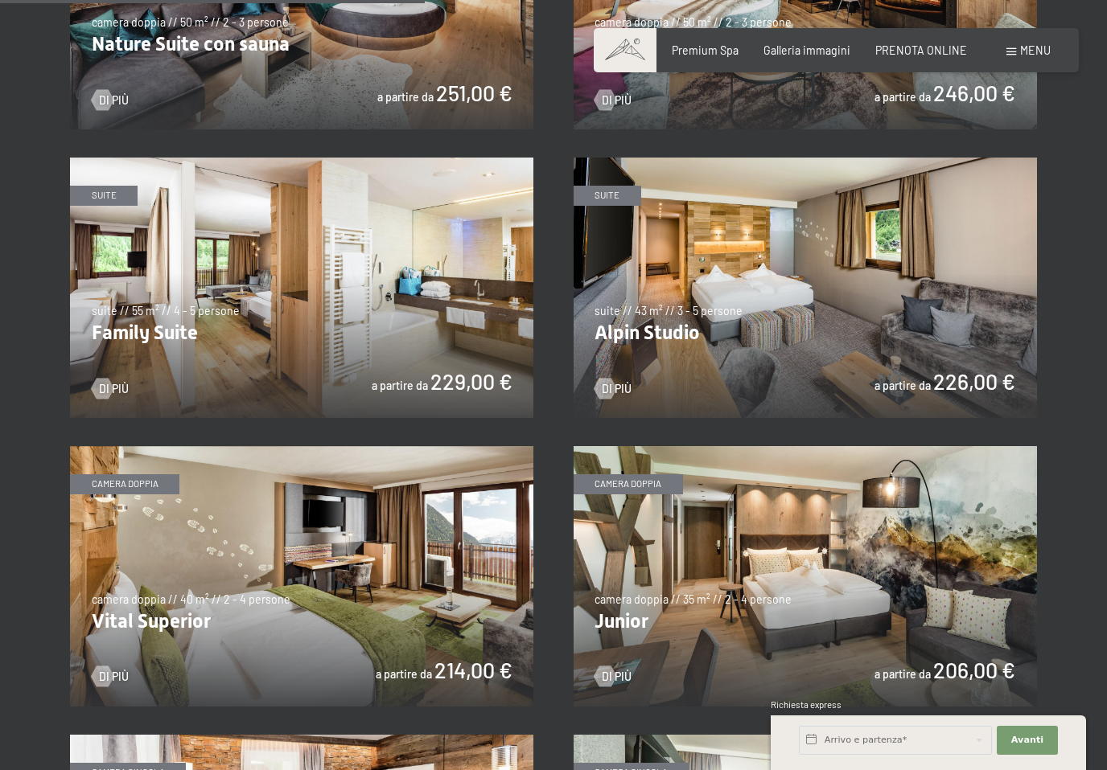
click at [797, 329] on img at bounding box center [804, 288] width 463 height 261
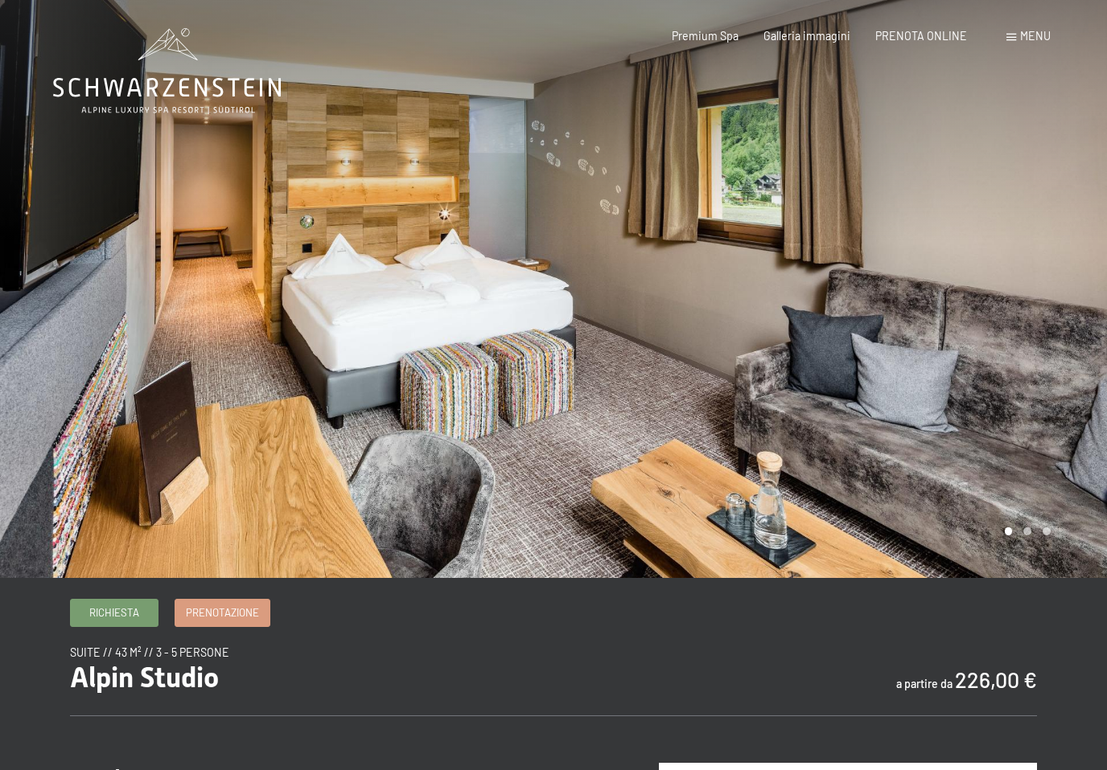
click at [129, 620] on span "Richiesta" at bounding box center [114, 613] width 50 height 14
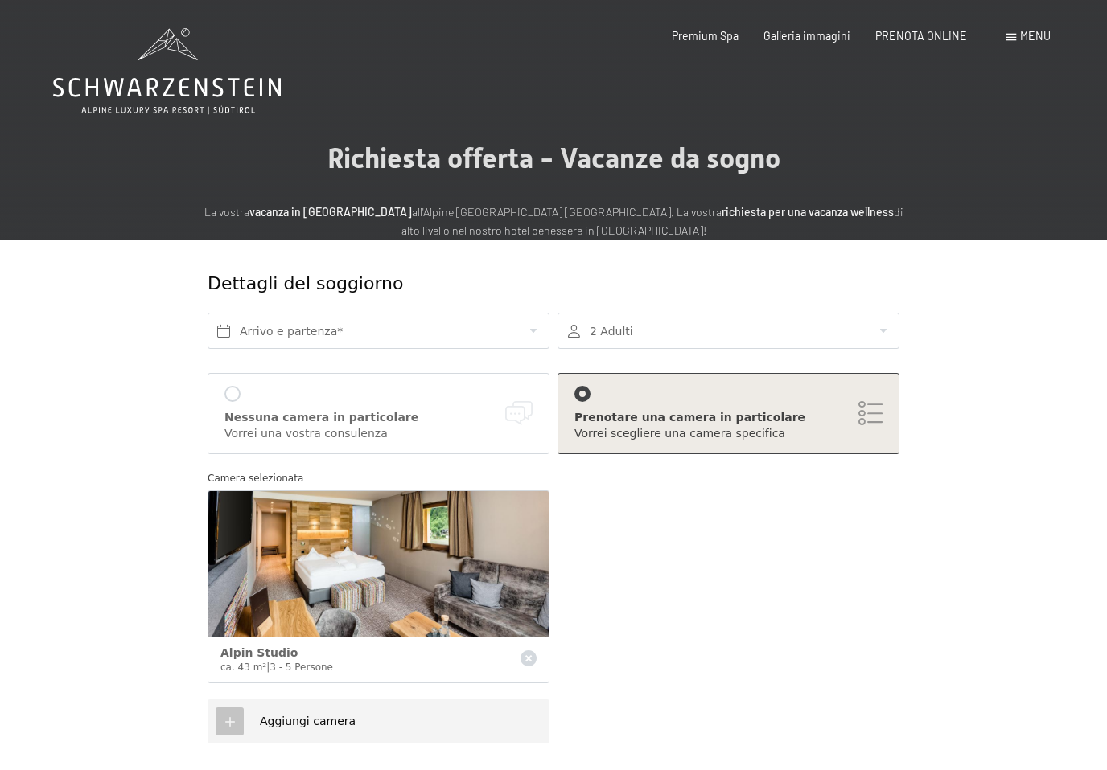
click at [877, 328] on div at bounding box center [728, 331] width 342 height 36
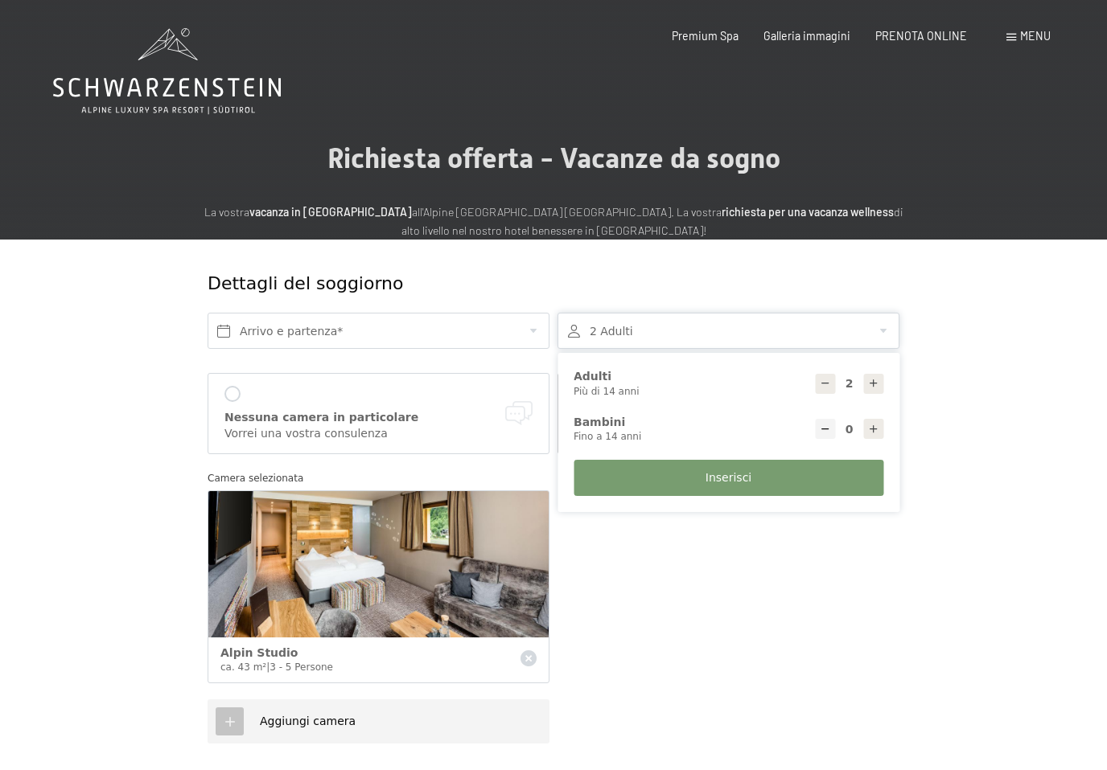
click at [881, 432] on div at bounding box center [873, 429] width 20 height 20
type input "1"
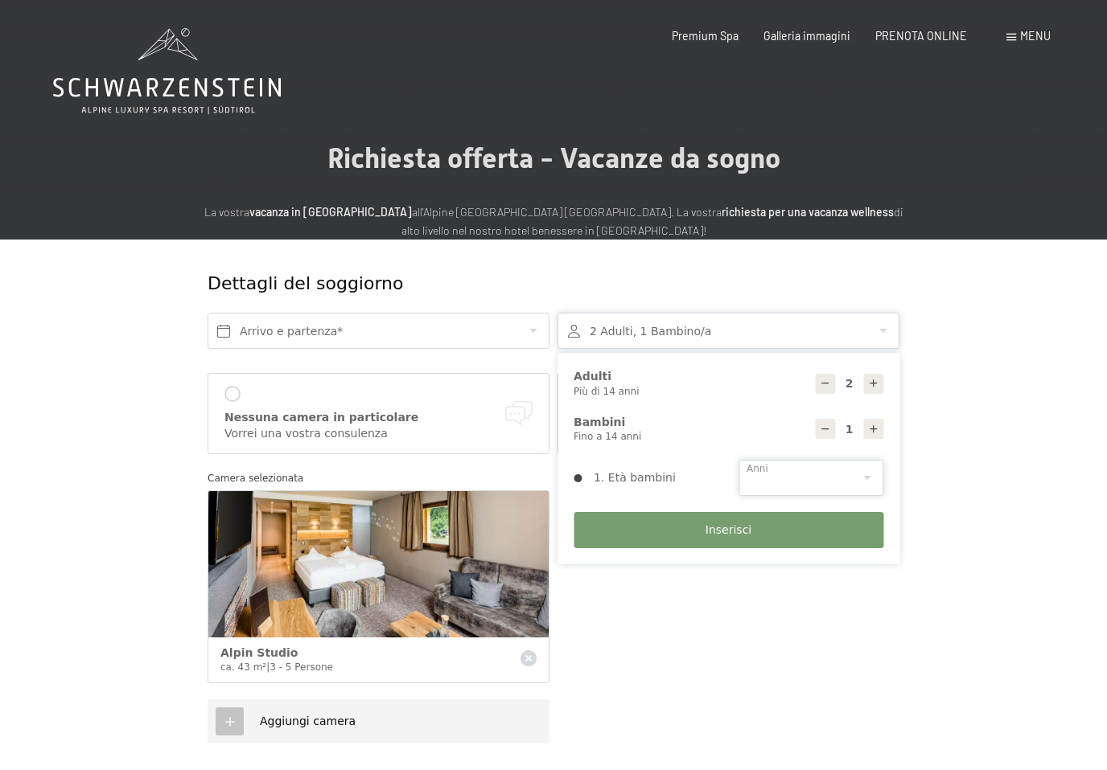
click at [868, 472] on select "0 1 2 3 4 5 6 7 8 9 10 11 12 13 14" at bounding box center [810, 478] width 145 height 36
select select "10"
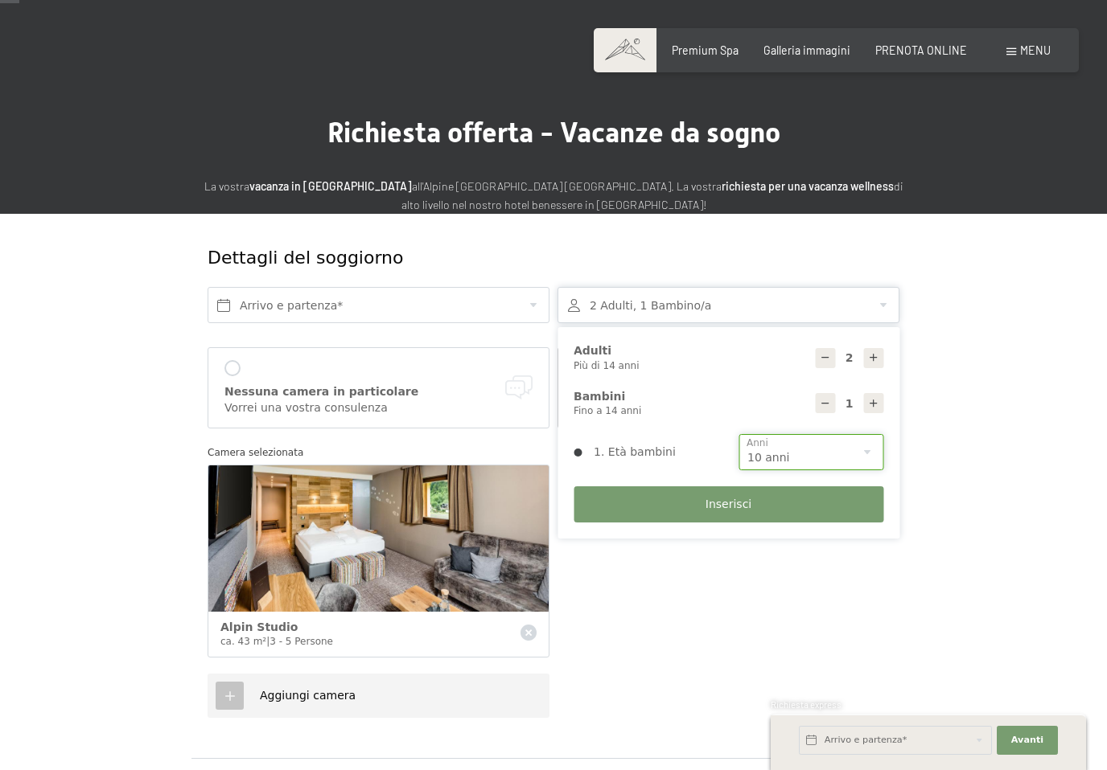
scroll to position [27, 0]
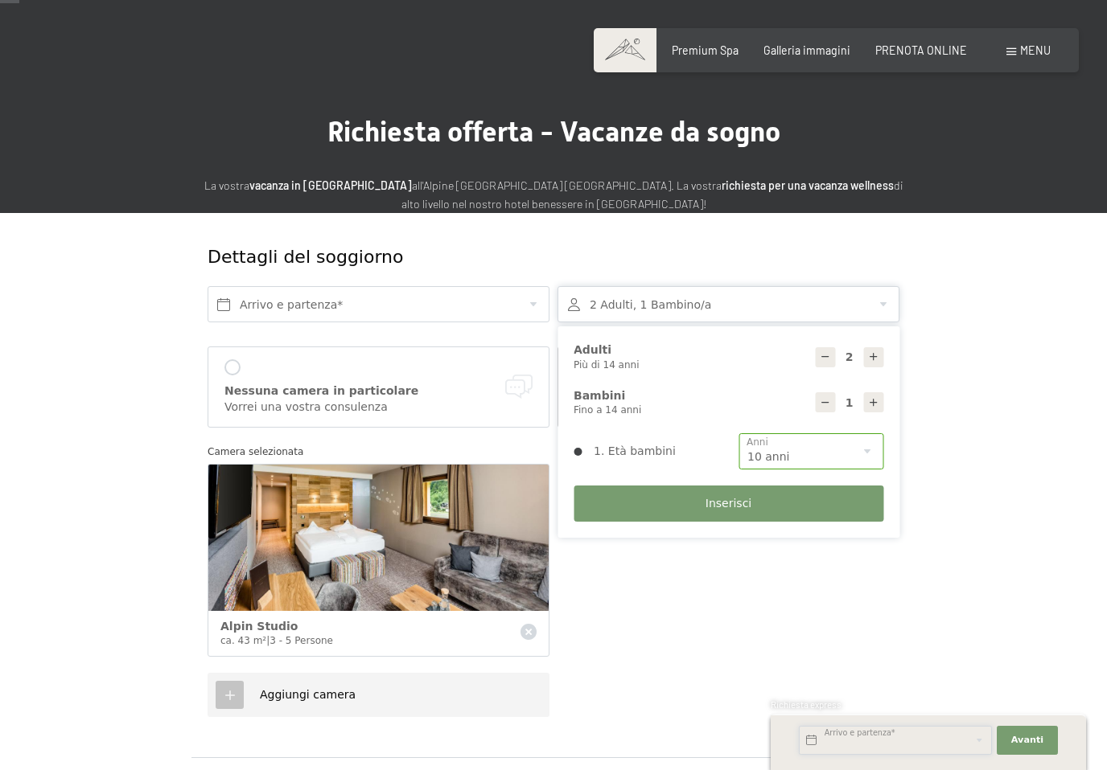
click at [985, 755] on input "text" at bounding box center [895, 740] width 193 height 29
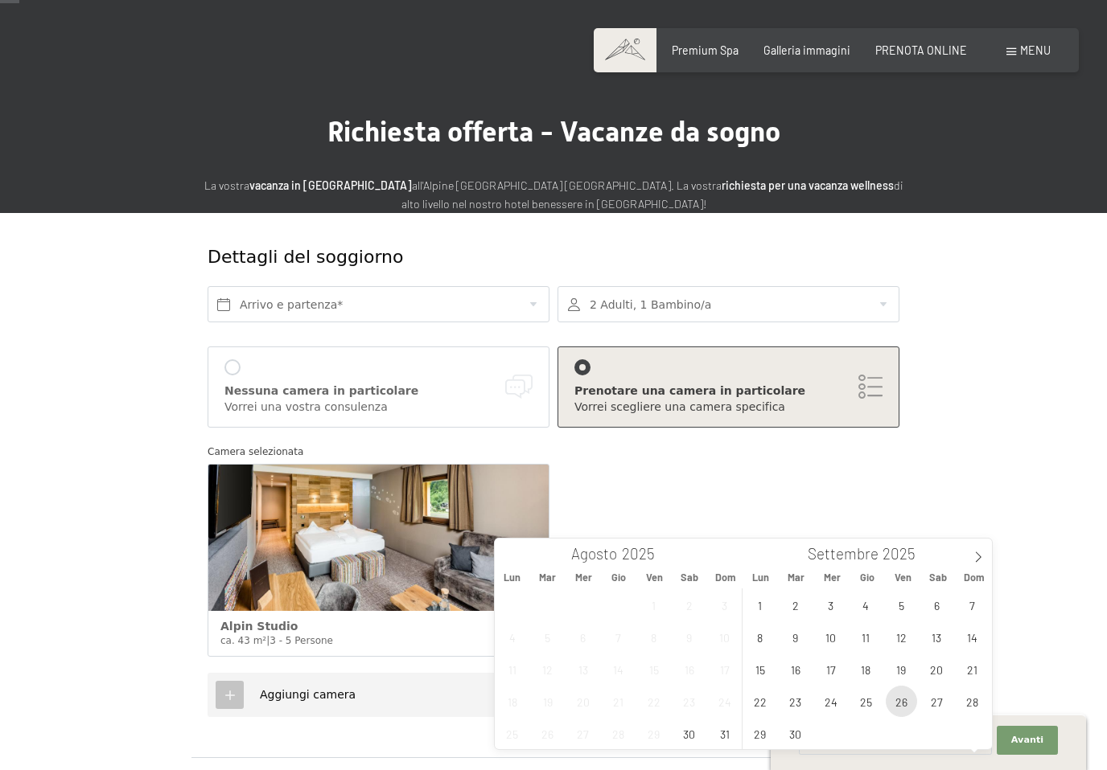
click at [905, 701] on span "26" at bounding box center [900, 701] width 31 height 31
click at [971, 701] on span "28" at bounding box center [971, 701] width 31 height 31
type input "[DATE] - [DATE]"
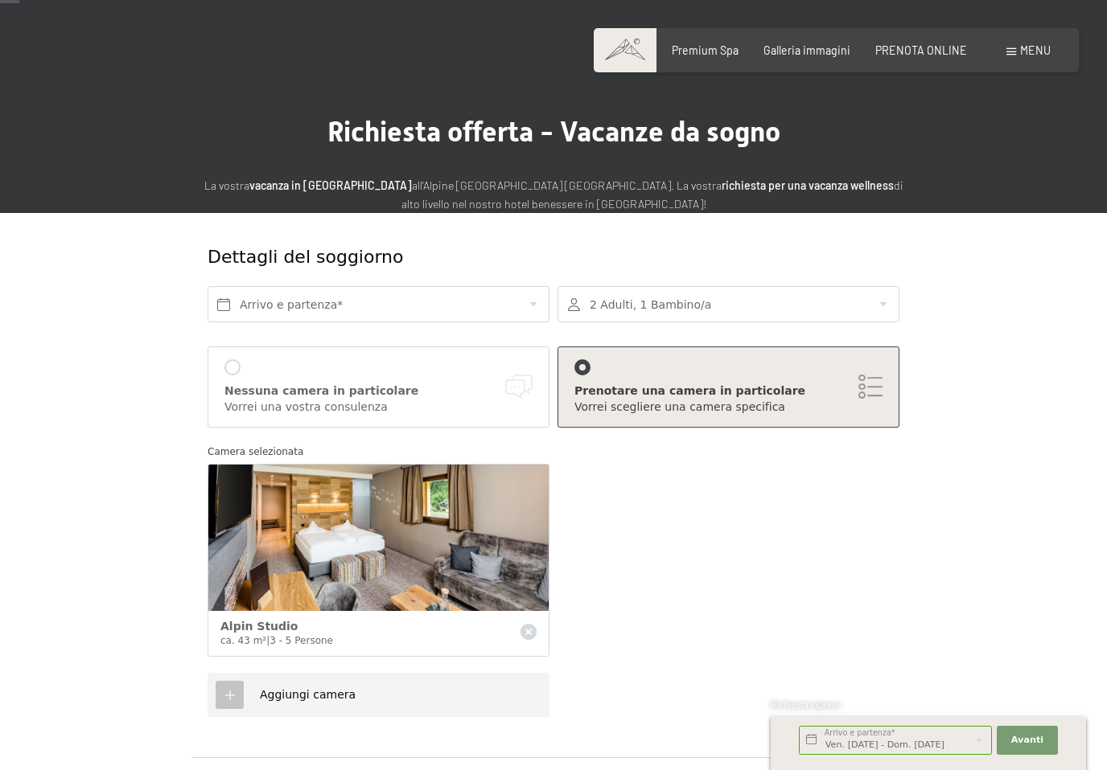
click at [743, 392] on div "Prenotare una camera in particolare" at bounding box center [728, 392] width 308 height 16
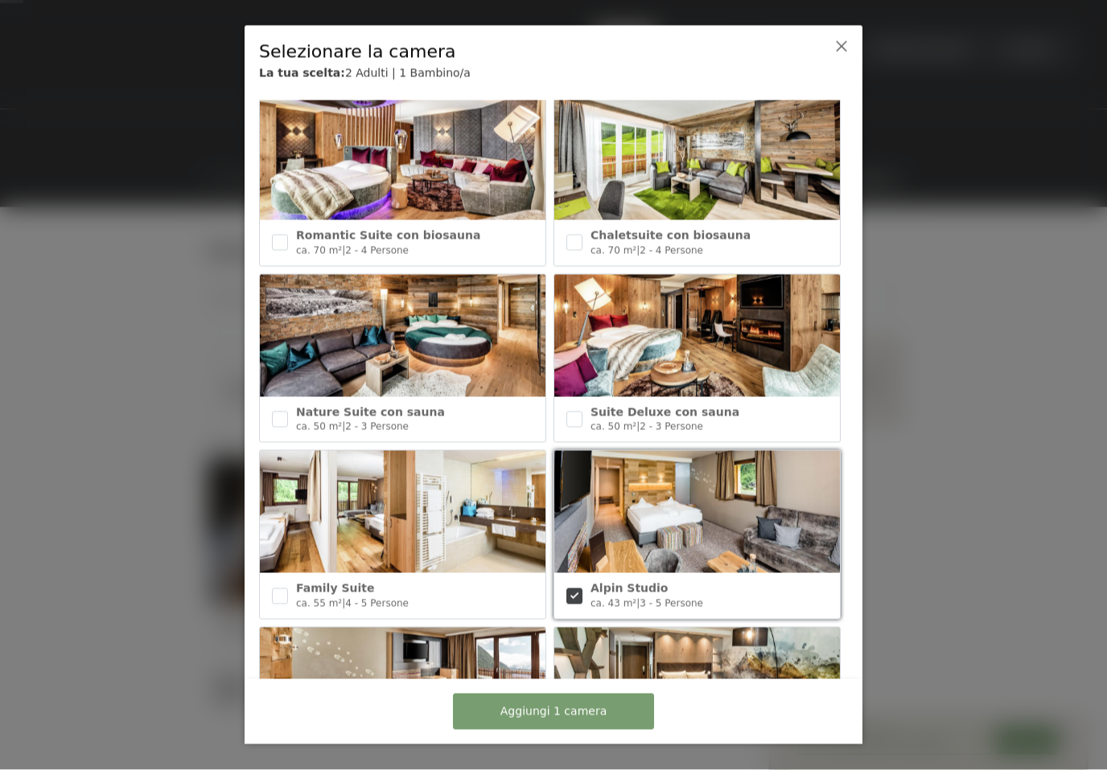
scroll to position [205, 0]
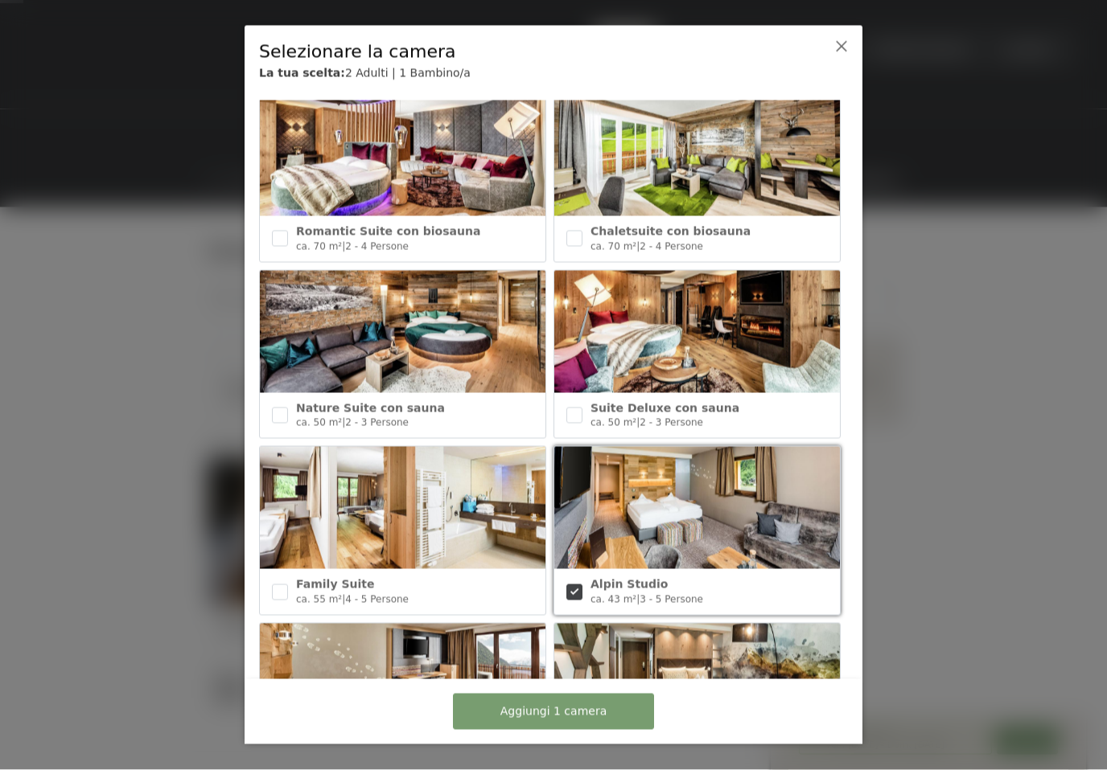
click at [708, 524] on img at bounding box center [696, 508] width 285 height 122
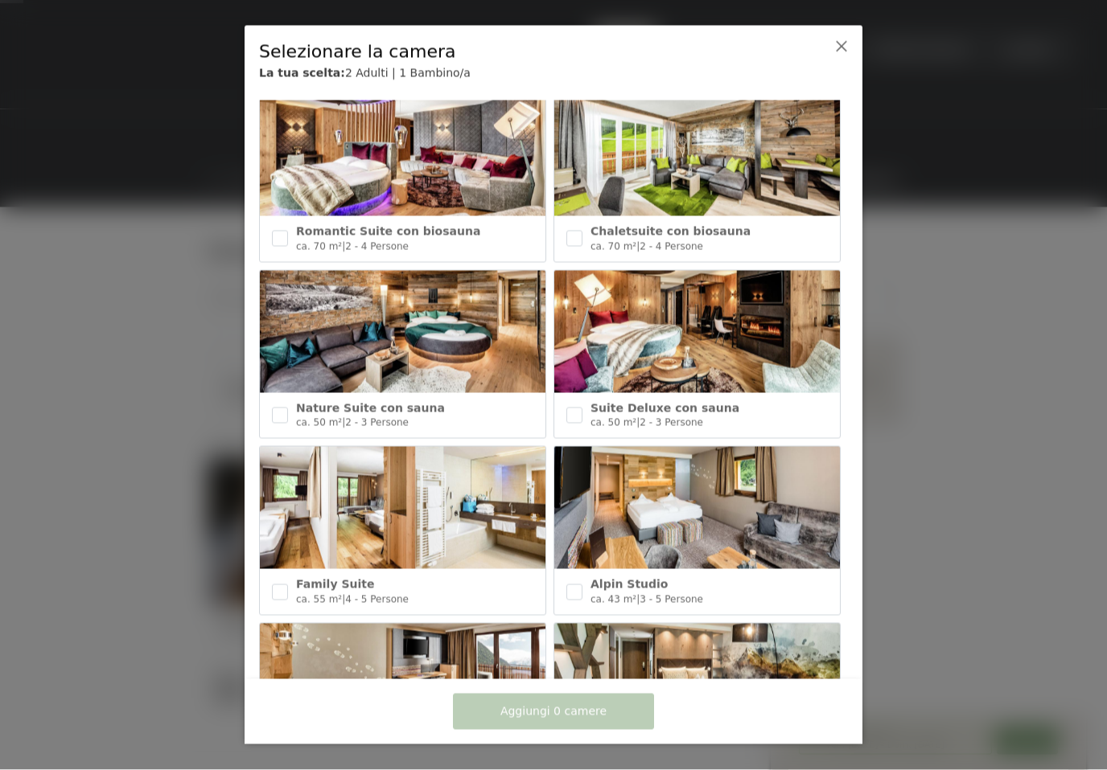
scroll to position [33, 0]
click at [580, 585] on input "checkbox" at bounding box center [574, 593] width 16 height 16
checkbox input "true"
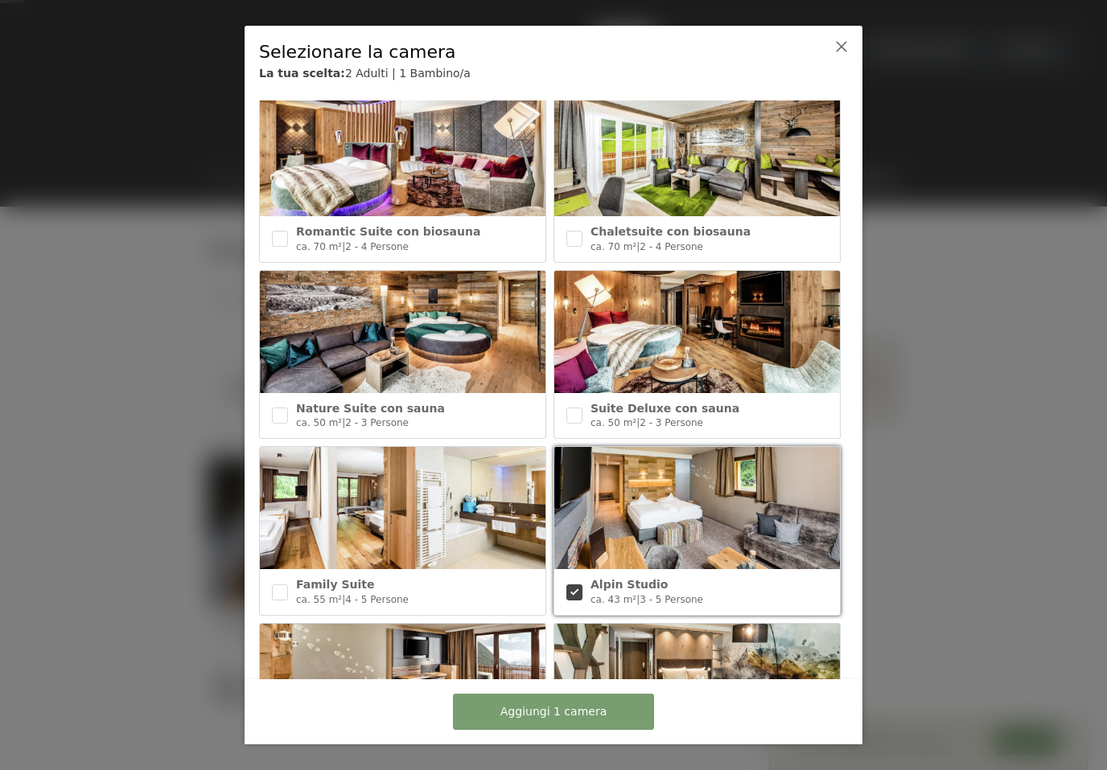
click at [606, 730] on button "Aggiungi 1 camera" at bounding box center [553, 712] width 201 height 36
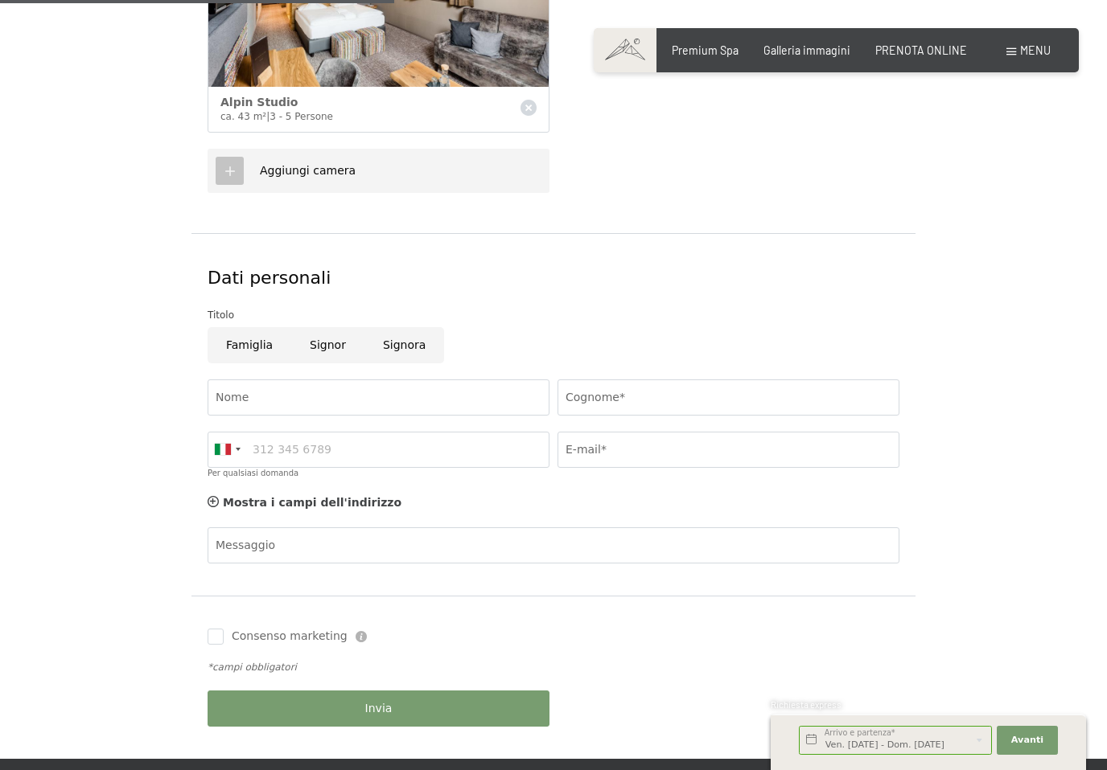
scroll to position [548, 0]
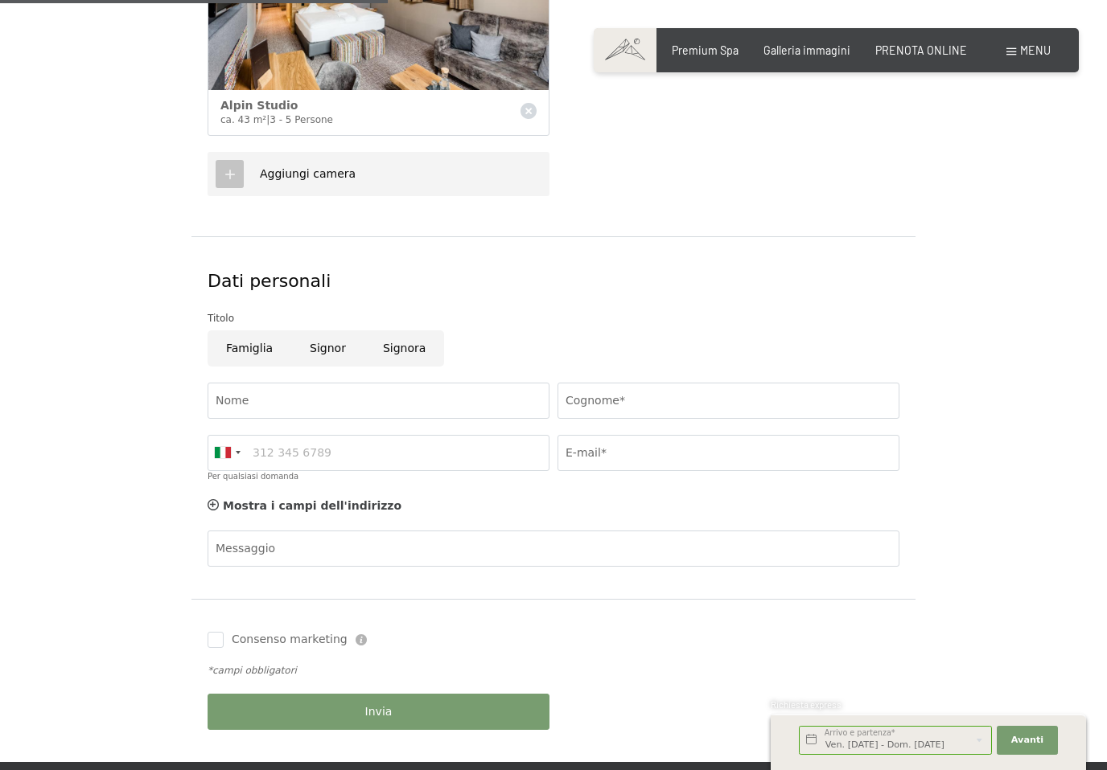
click at [926, 52] on span "PRENOTA ONLINE" at bounding box center [921, 50] width 92 height 14
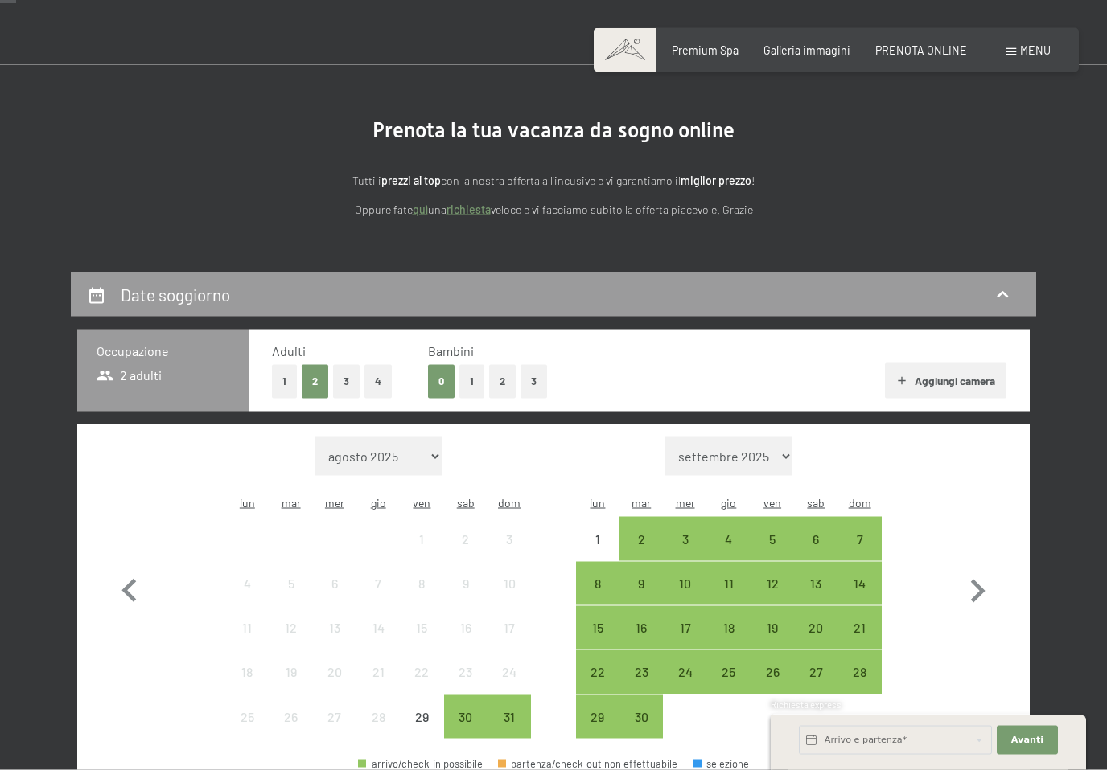
scroll to position [77, 0]
click at [776, 665] on div "26" at bounding box center [772, 685] width 40 height 40
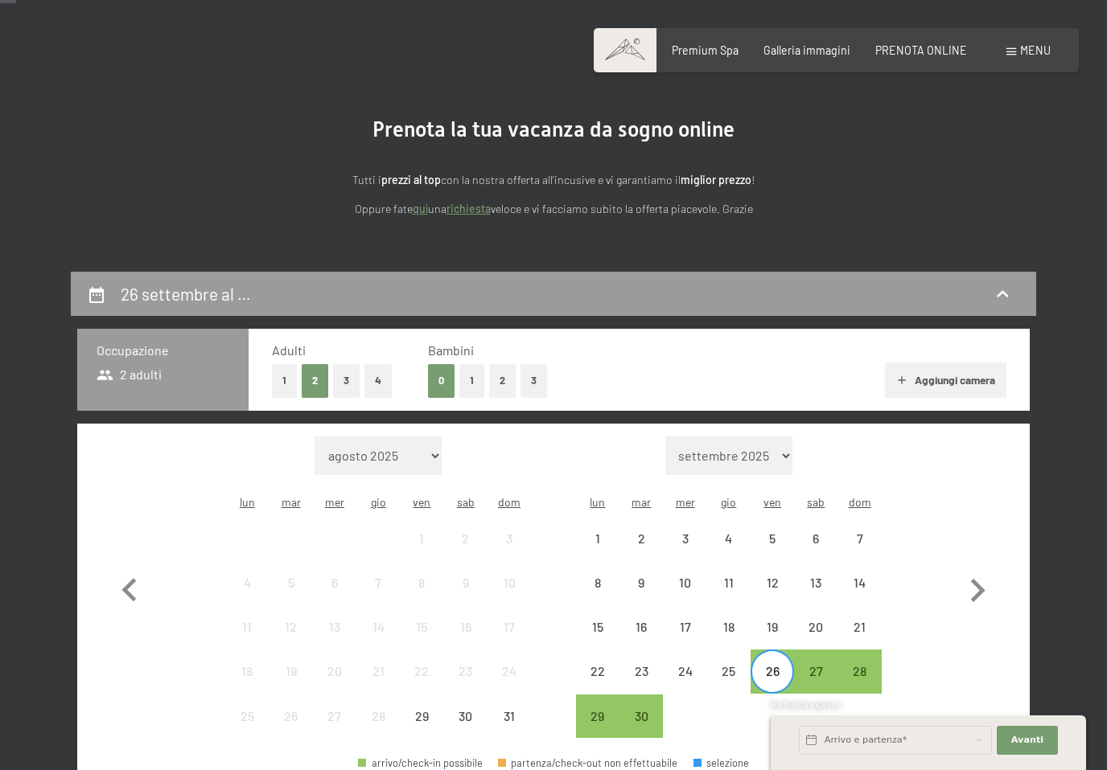
click at [850, 665] on div "28" at bounding box center [860, 685] width 40 height 40
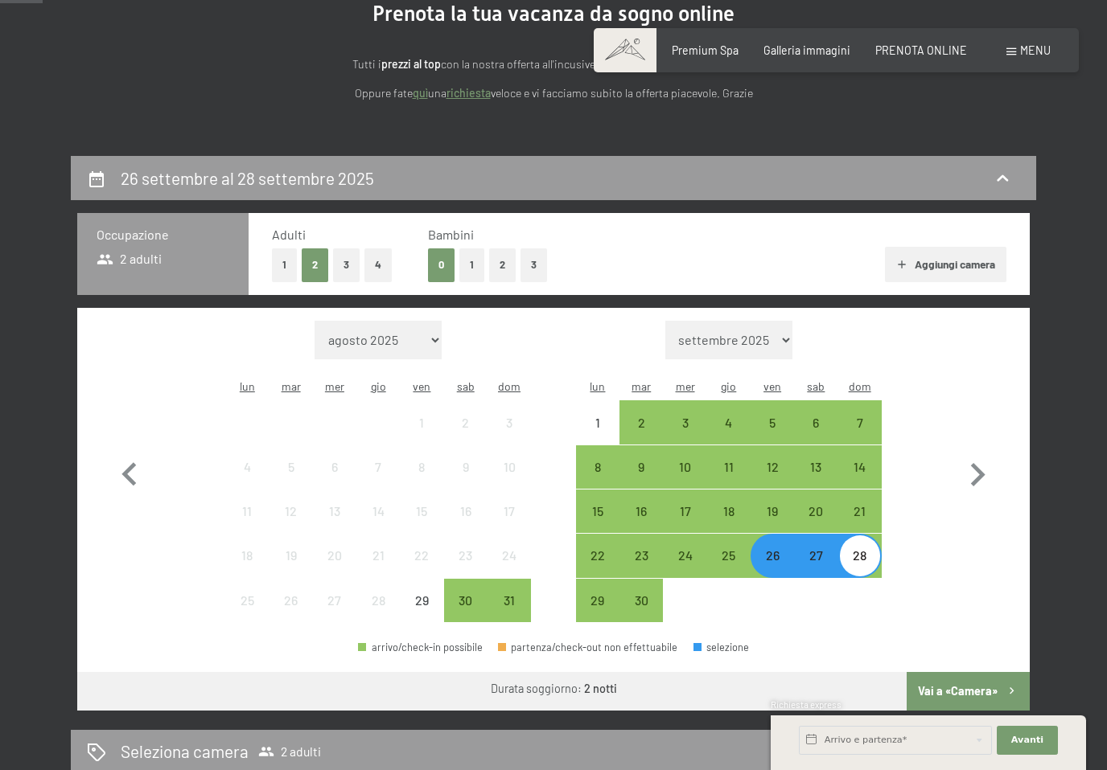
scroll to position [195, 0]
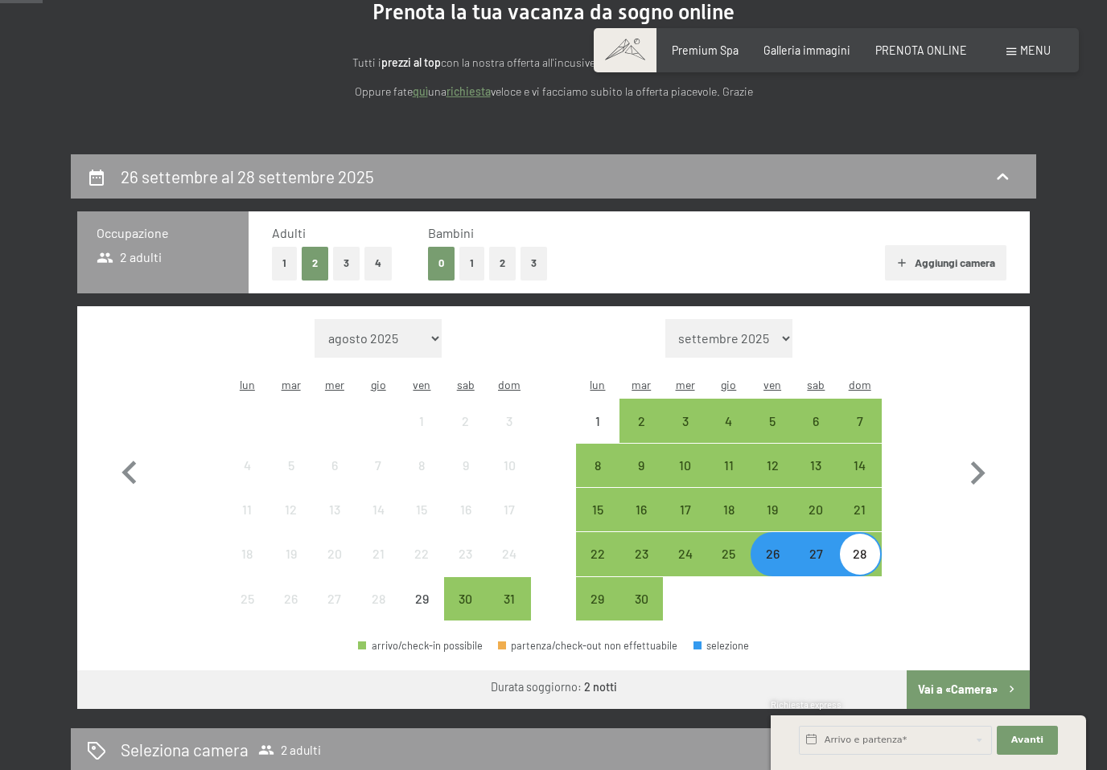
click at [988, 671] on button "Vai a «Camera»" at bounding box center [967, 690] width 123 height 39
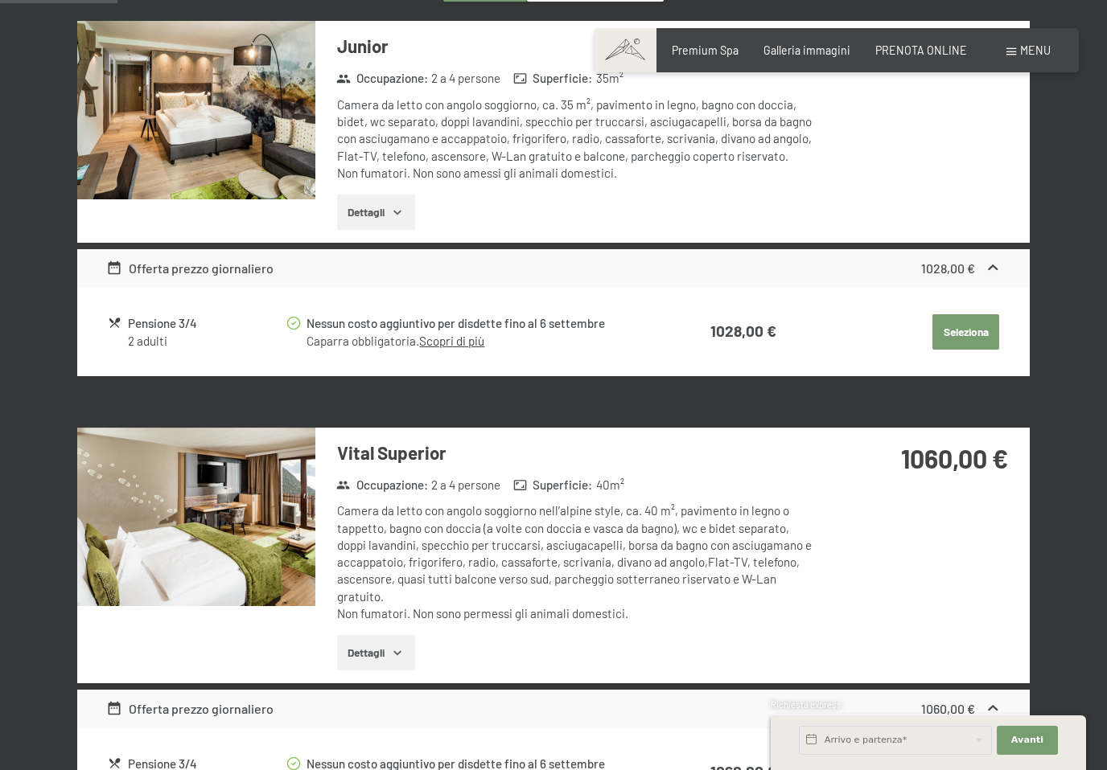
scroll to position [519, 0]
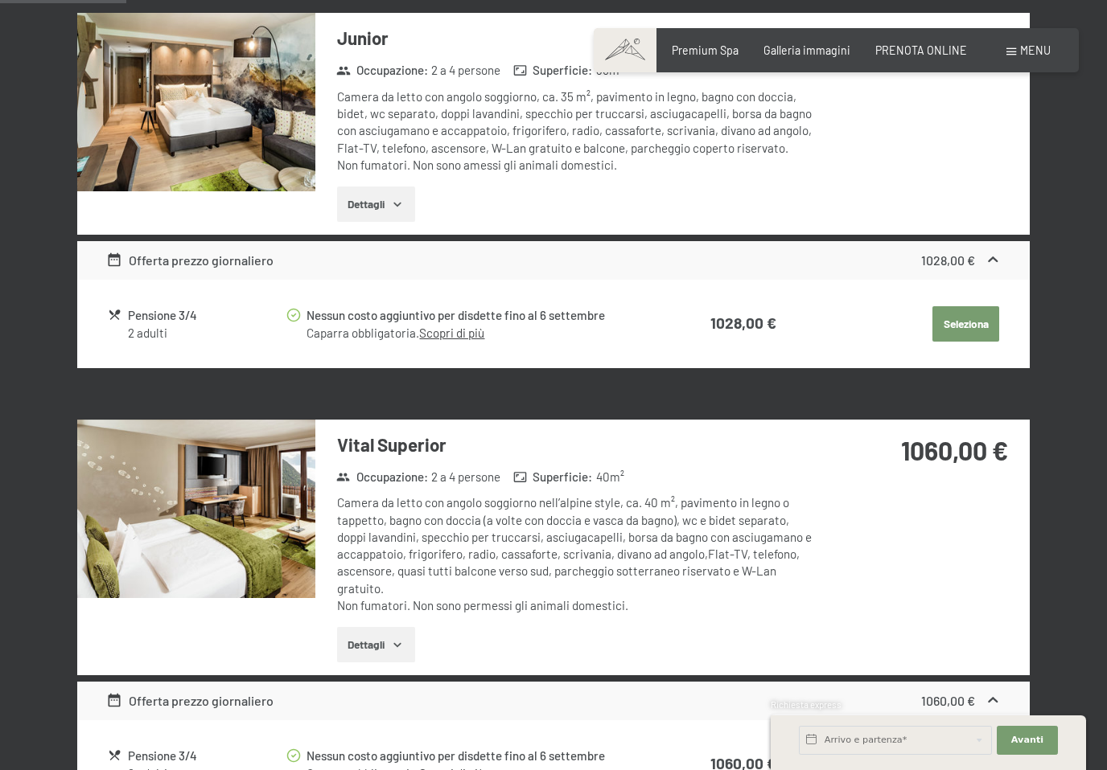
click at [910, 569] on div "Vital Superior Occupazione : 2 a 4 persone Superficie : 40 m² Camera da letto c…" at bounding box center [553, 548] width 952 height 256
click at [925, 572] on div "Vital Superior Occupazione : 2 a 4 persone Superficie : 40 m² Camera da letto c…" at bounding box center [553, 548] width 952 height 256
click at [933, 561] on div "Vital Superior Occupazione : 2 a 4 persone Superficie : 40 m² Camera da letto c…" at bounding box center [553, 548] width 952 height 256
click at [1022, 747] on span "Avanti" at bounding box center [1027, 740] width 32 height 13
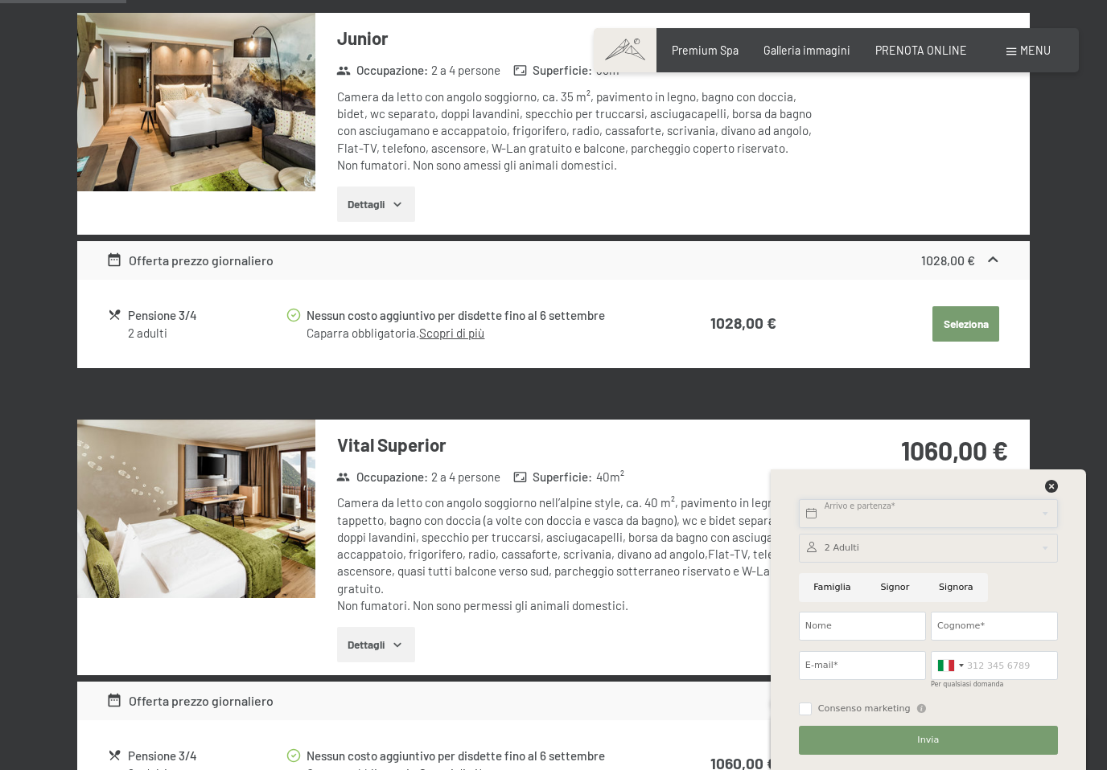
click at [898, 528] on input "text" at bounding box center [928, 513] width 259 height 29
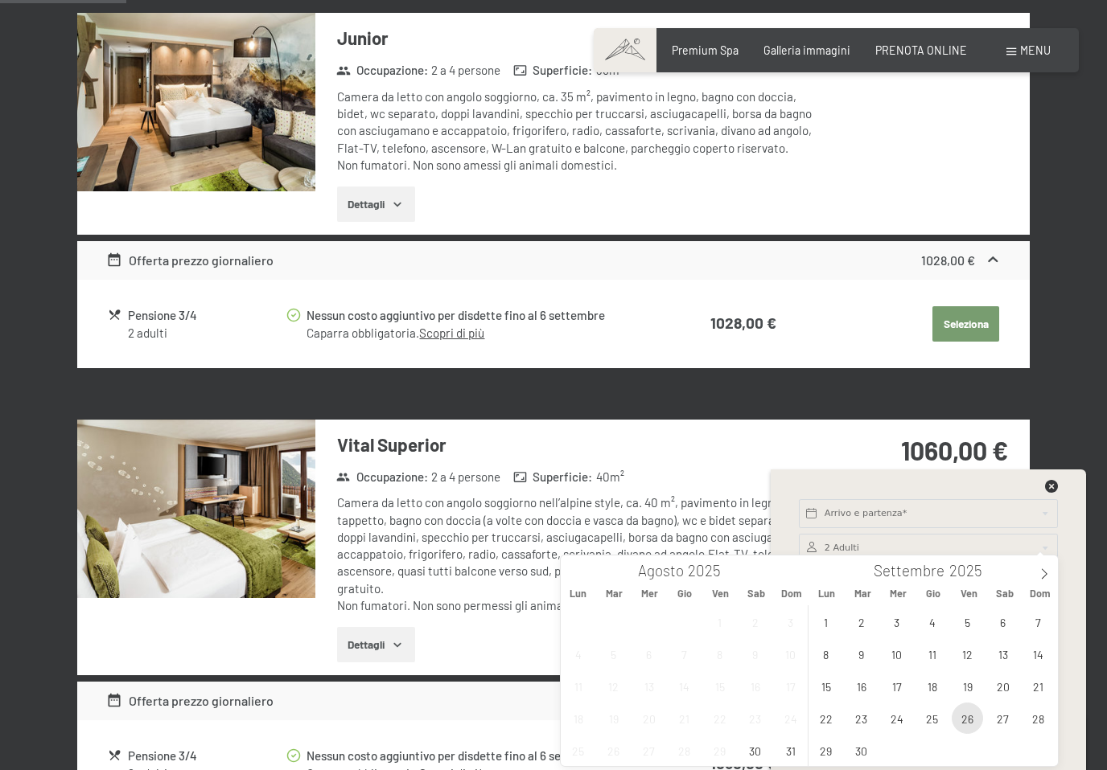
click at [966, 719] on span "26" at bounding box center [966, 718] width 31 height 31
click at [1041, 721] on span "28" at bounding box center [1037, 718] width 31 height 31
type input "[DATE] - [DATE]"
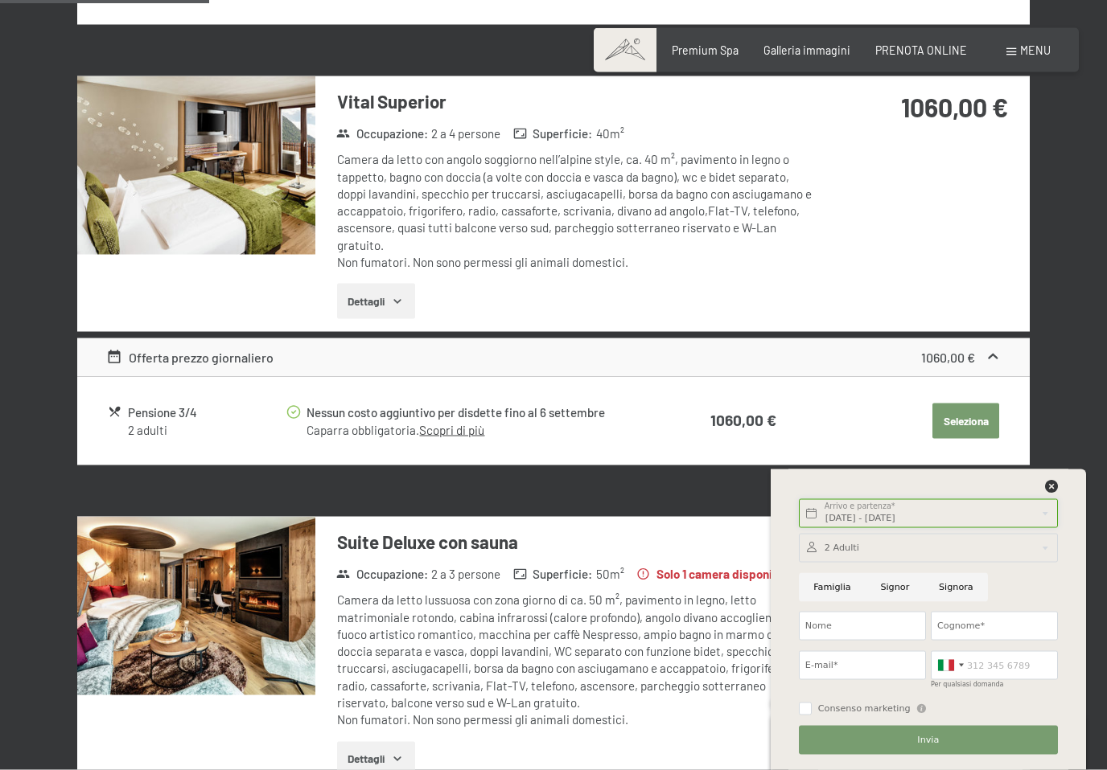
scroll to position [863, 0]
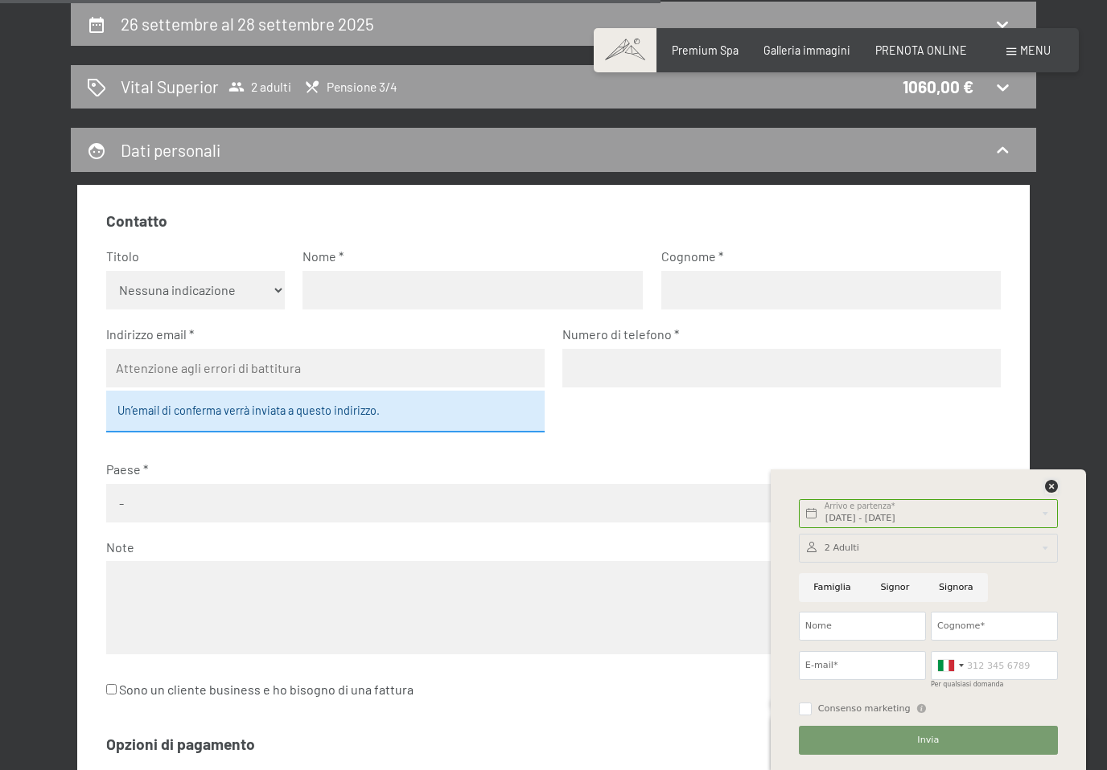
click at [1049, 495] on div at bounding box center [1051, 487] width 13 height 14
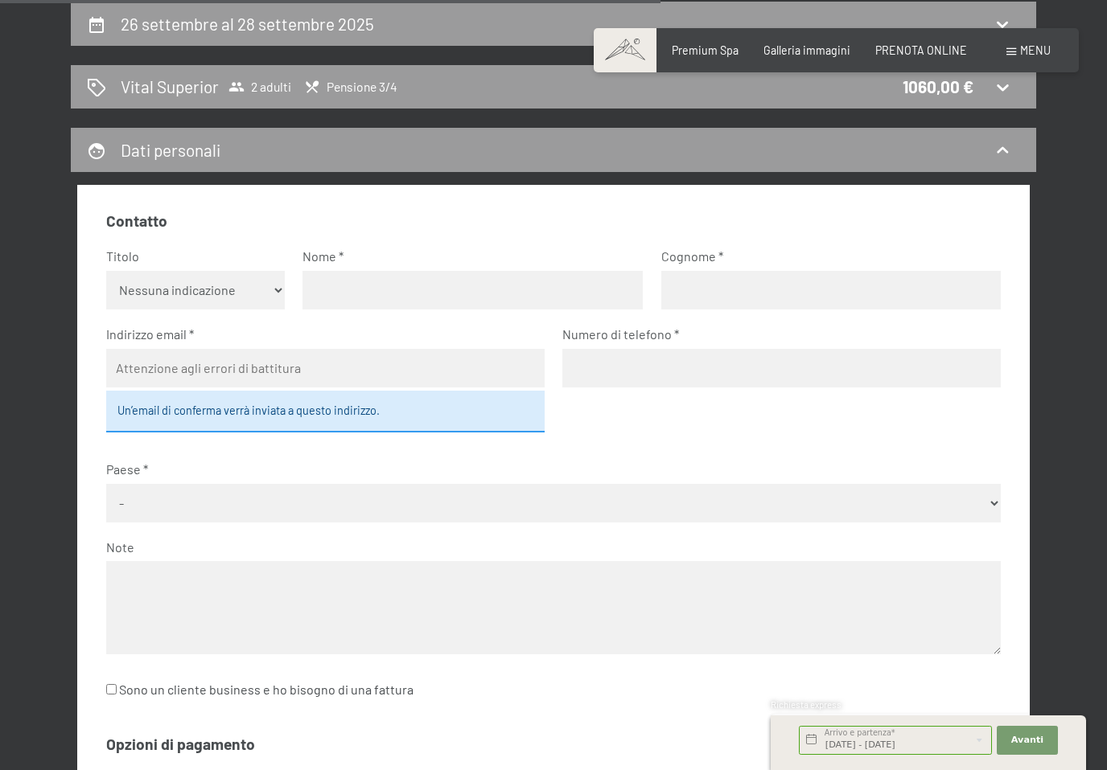
click at [278, 278] on select "Nessuna indicazione Sig.ra Sig." at bounding box center [195, 290] width 179 height 39
select select "m"
click at [399, 288] on input "text" at bounding box center [472, 290] width 340 height 39
type input "[PERSON_NAME]"
click at [749, 298] on input "text" at bounding box center [831, 290] width 340 height 39
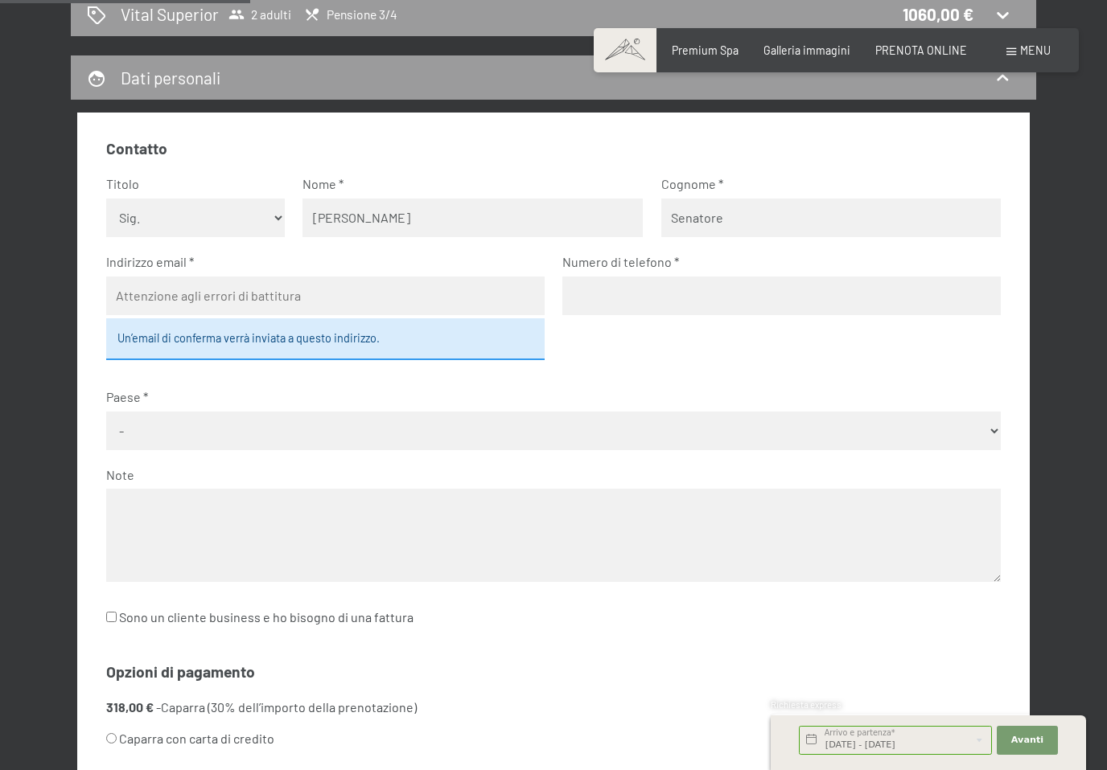
scroll to position [379, 0]
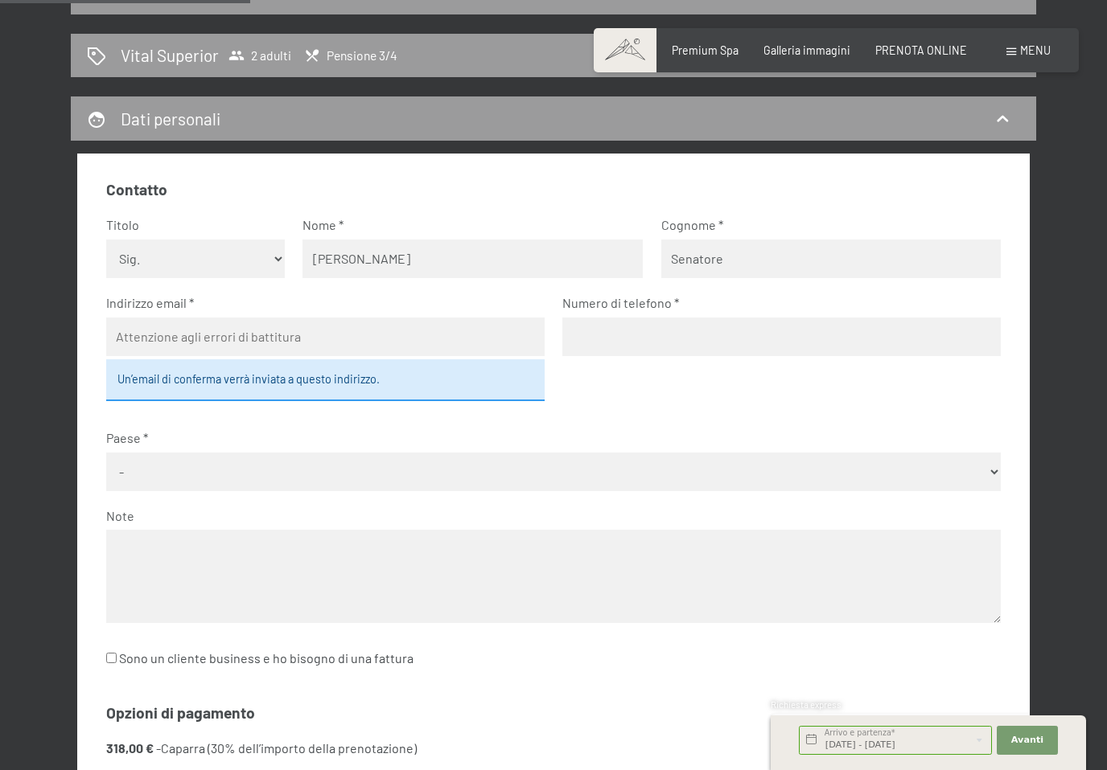
type input "Senatore"
click at [420, 50] on div "Vital Superior 2 adulti Pensione 3/4 1060,00 €" at bounding box center [553, 54] width 933 height 23
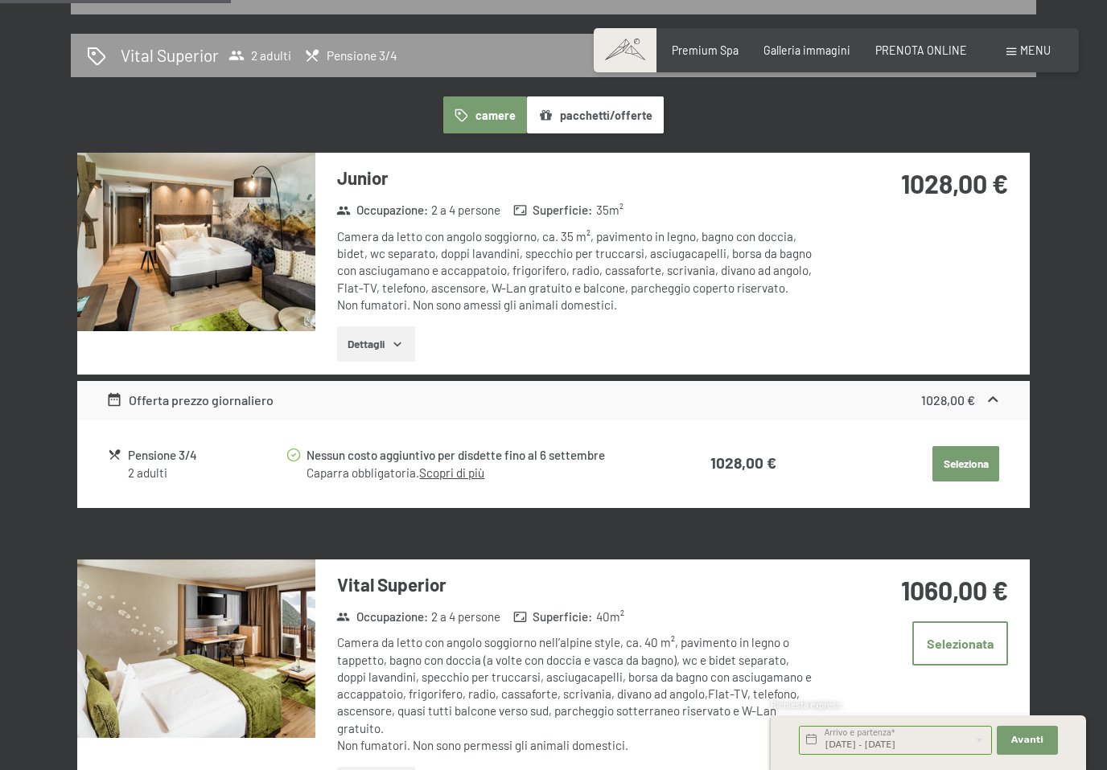
scroll to position [347, 0]
